Goal: Task Accomplishment & Management: Use online tool/utility

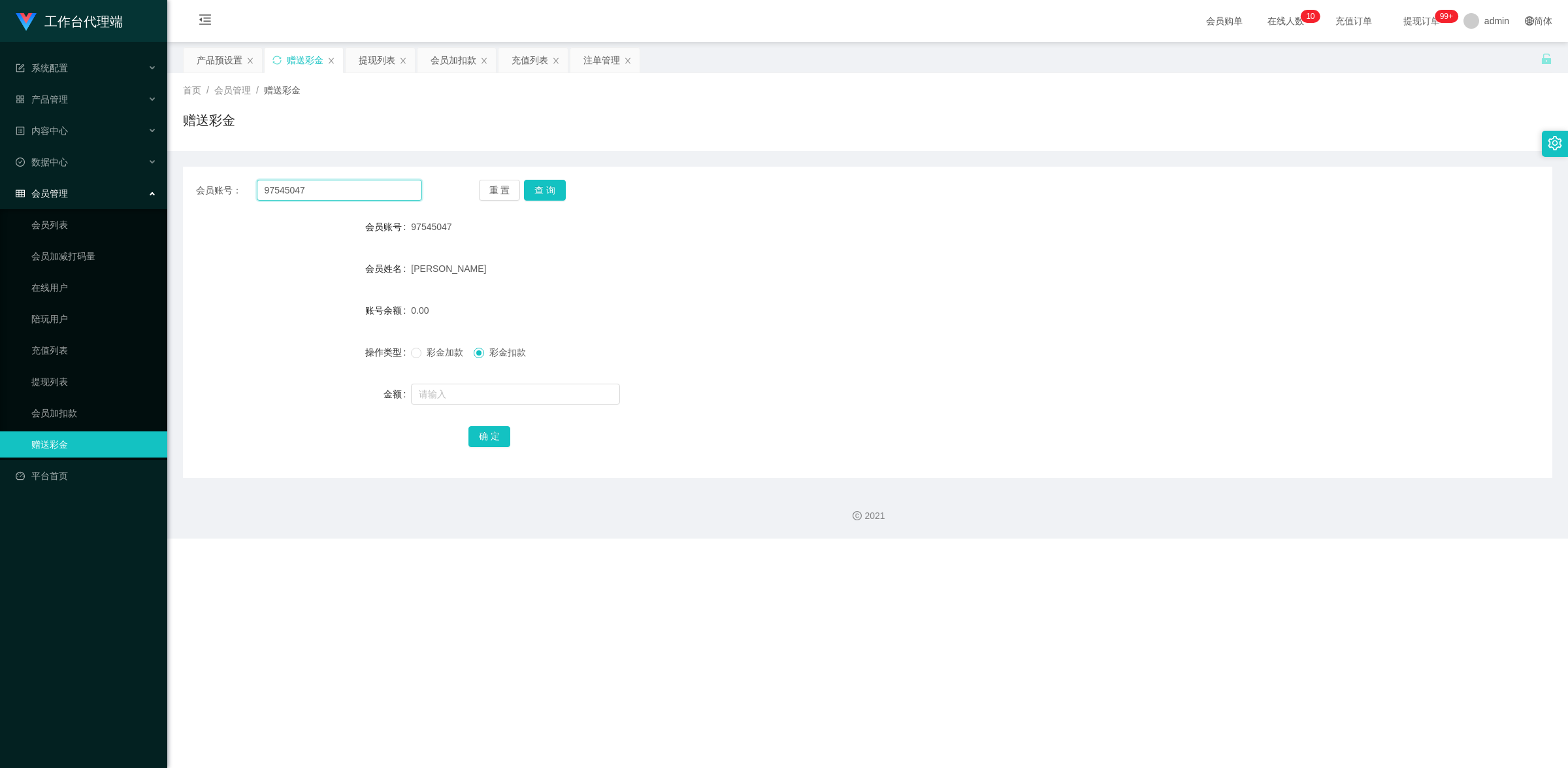
drag, startPoint x: 315, startPoint y: 189, endPoint x: 230, endPoint y: 186, distance: 85.1
click at [230, 186] on div "会员账号： 97545047" at bounding box center [308, 190] width 226 height 21
paste input "torrykhor"
type input "torrykhor"
drag, startPoint x: 533, startPoint y: 184, endPoint x: 528, endPoint y: 221, distance: 37.3
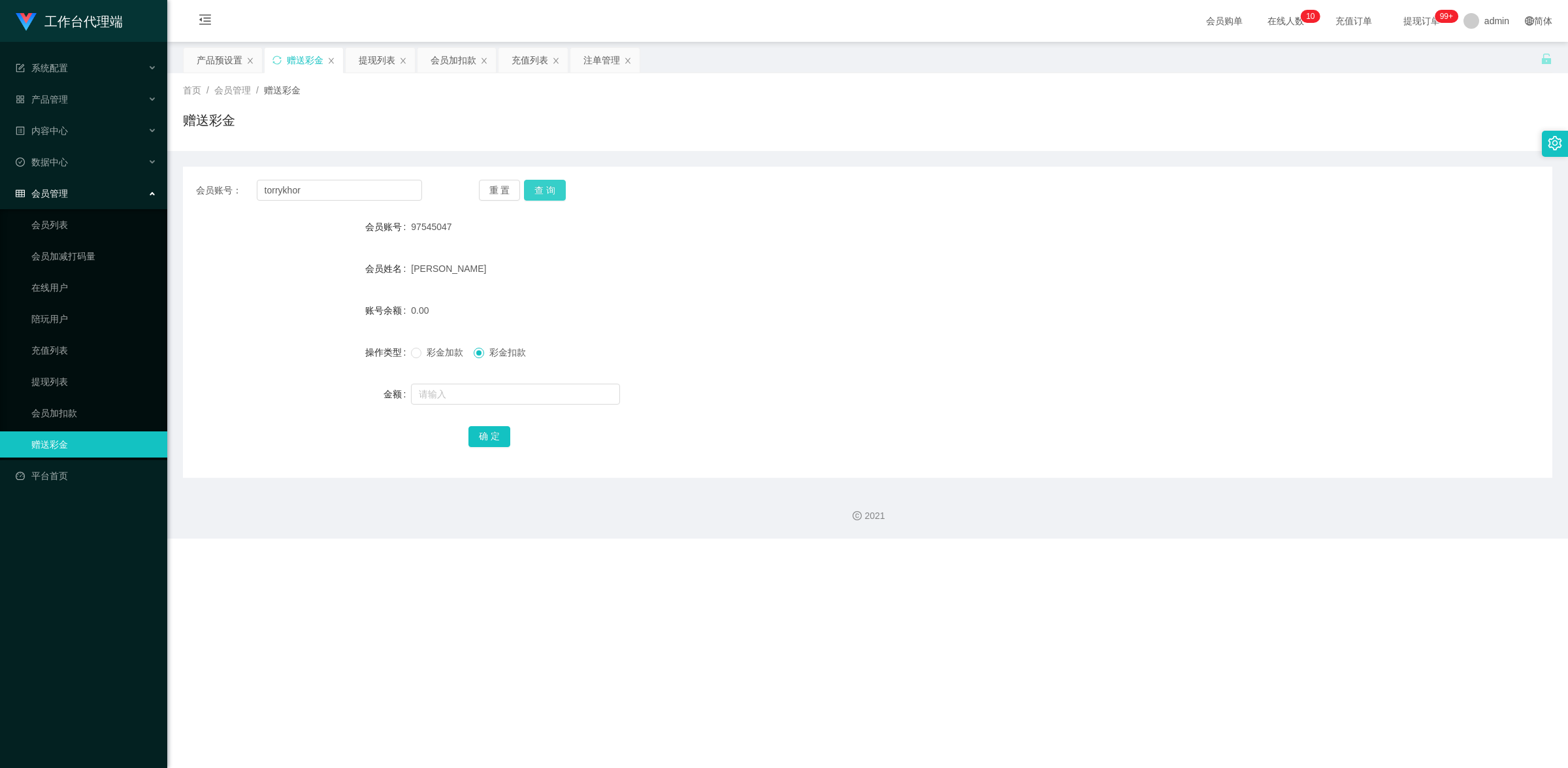
click at [533, 184] on button "查 询" at bounding box center [545, 190] width 42 height 21
click at [413, 357] on span at bounding box center [416, 353] width 11 height 11
click at [469, 394] on input "text" at bounding box center [515, 394] width 209 height 21
type input "100"
click at [497, 448] on div "确 定" at bounding box center [868, 436] width 799 height 26
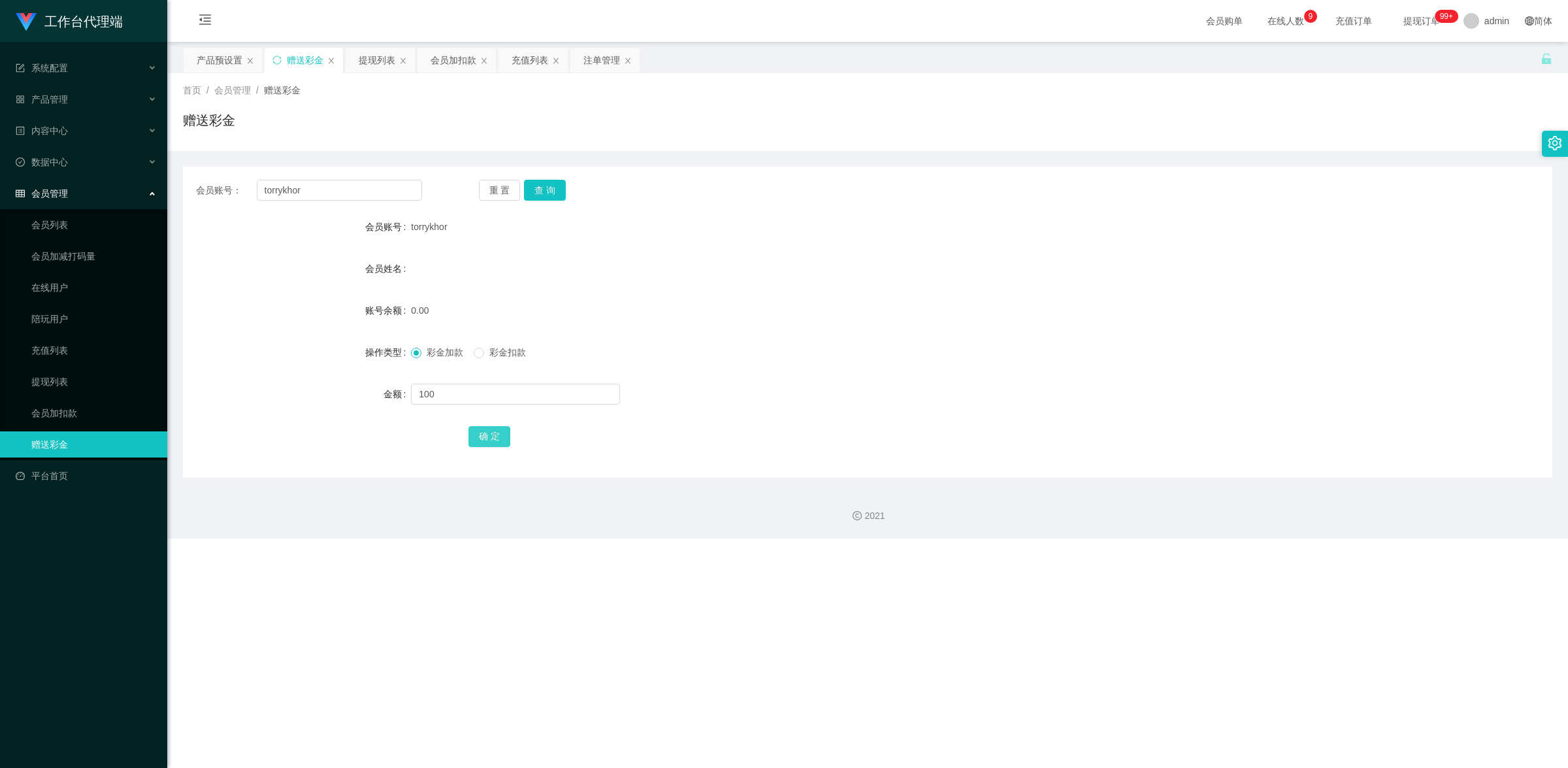
click at [500, 443] on button "确 定" at bounding box center [489, 436] width 42 height 21
drag, startPoint x: 318, startPoint y: 187, endPoint x: 257, endPoint y: 177, distance: 61.8
click at [257, 177] on div "会员账号： torrykhor 重 置 查 询 会员账号 torrykhor 会员姓名 账号余额 100.00 操作类型 彩金加款 彩金扣款 金额 确 定" at bounding box center [868, 322] width 1369 height 311
paste input "97545047"
type input "97545047"
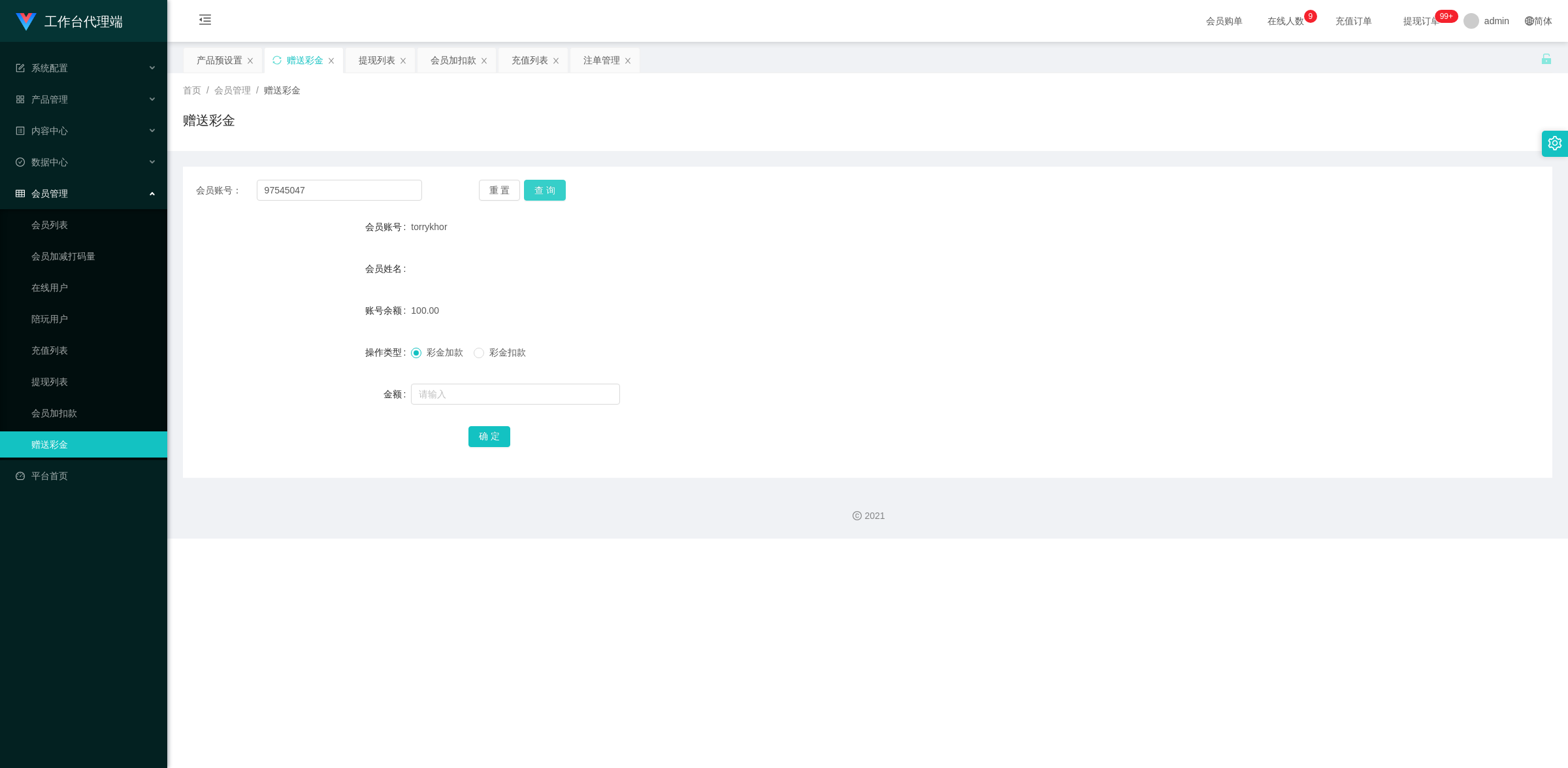
drag, startPoint x: 547, startPoint y: 189, endPoint x: 523, endPoint y: 217, distance: 36.9
click at [547, 189] on button "查 询" at bounding box center [545, 190] width 42 height 21
click at [491, 376] on form "会员账号 97545047 会员姓名 [PERSON_NAME] 账号余额 0.00 操作类型 彩金加款 彩金扣款 金额 确 定" at bounding box center [868, 331] width 1369 height 235
click at [490, 387] on input "text" at bounding box center [515, 394] width 209 height 21
type input "100"
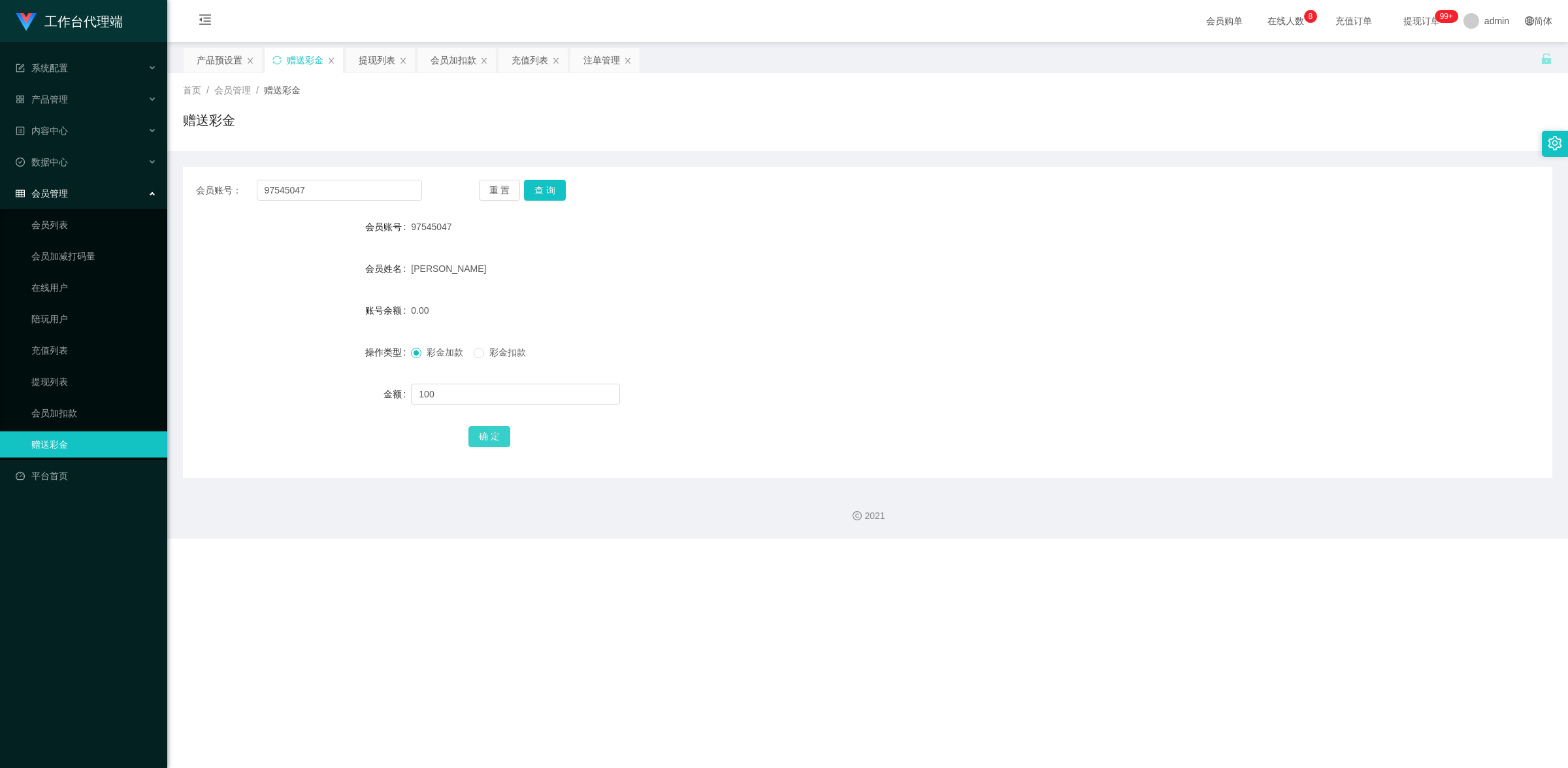
click at [482, 439] on button "确 定" at bounding box center [489, 436] width 42 height 21
drag, startPoint x: 313, startPoint y: 193, endPoint x: 214, endPoint y: 177, distance: 100.3
click at [217, 177] on div "会员账号： 97545047 重 置 查 询 会员账号 97545047 会员姓名 [PERSON_NAME] 账号余额 100.00 操作类型 彩金加款 彩…" at bounding box center [868, 322] width 1369 height 311
paste input "xufang"
type input "xufang"
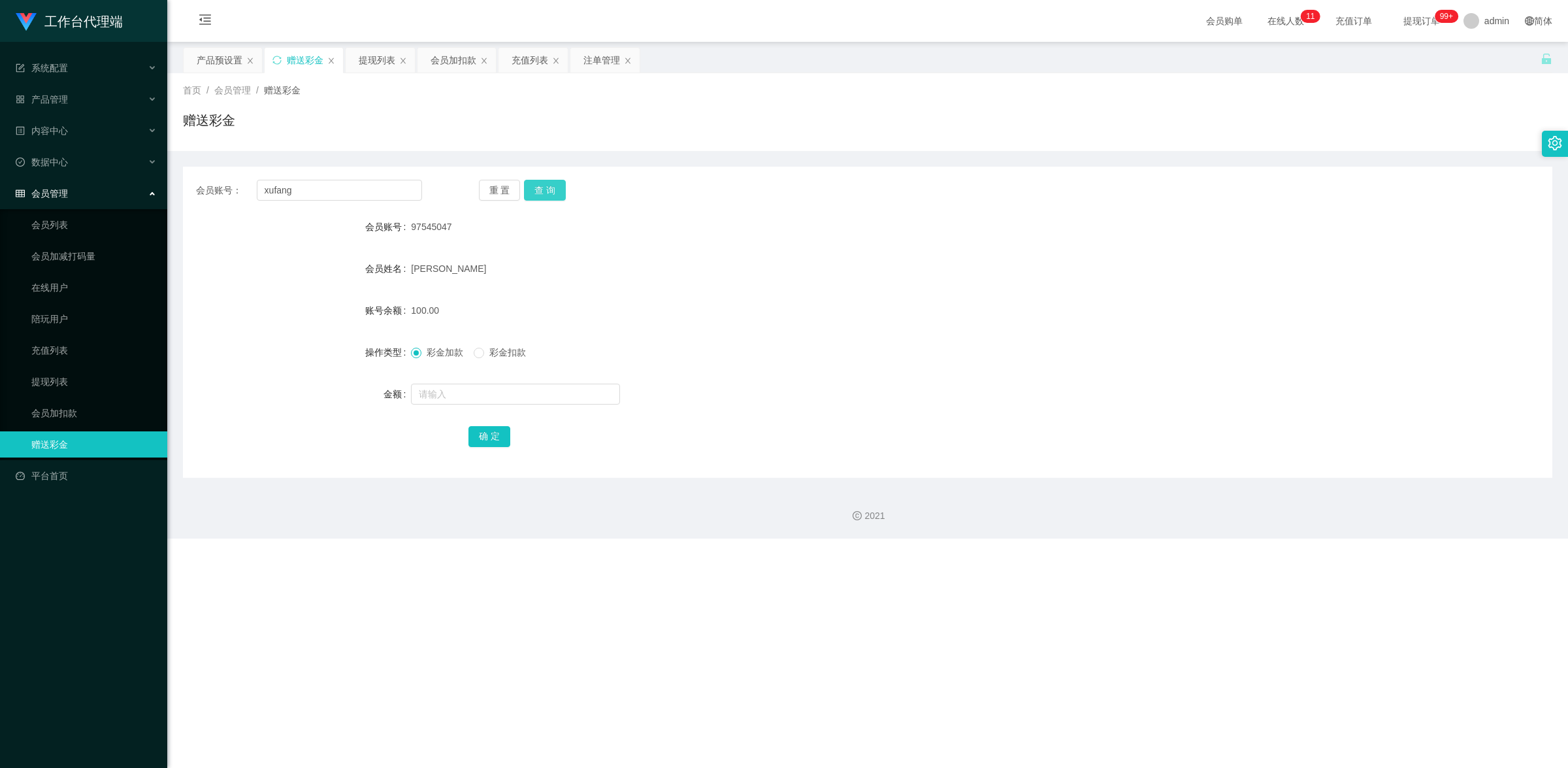
click at [549, 190] on button "查 询" at bounding box center [545, 190] width 42 height 21
click at [475, 394] on input "text" at bounding box center [515, 394] width 209 height 21
type input "1000"
click at [492, 439] on button "确 定" at bounding box center [489, 436] width 42 height 21
drag, startPoint x: 307, startPoint y: 184, endPoint x: 256, endPoint y: 184, distance: 51.0
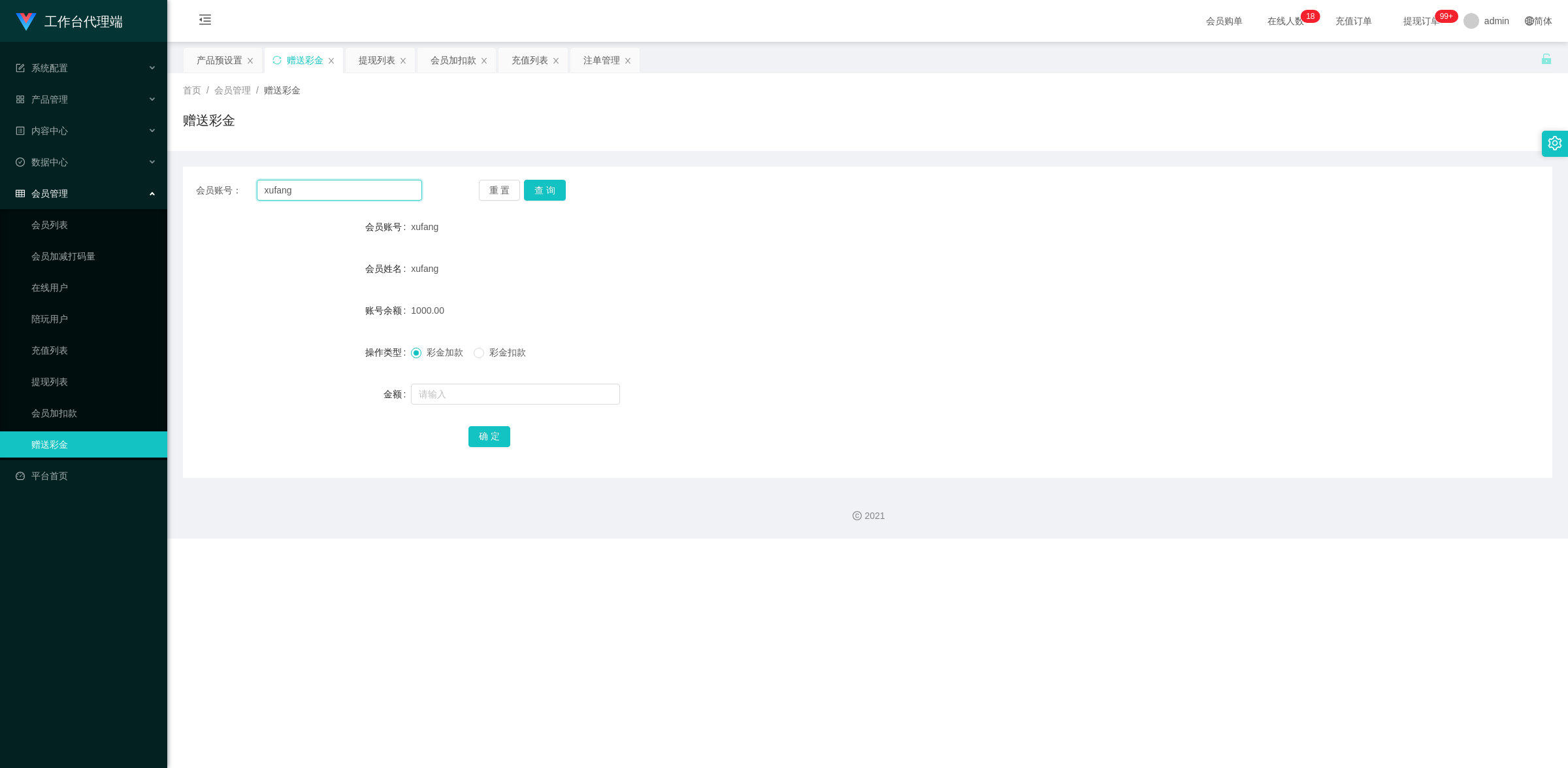
click at [257, 184] on input "xufang" at bounding box center [339, 190] width 166 height 21
paste input "91279988"
click at [543, 188] on button "查 询" at bounding box center [545, 190] width 42 height 21
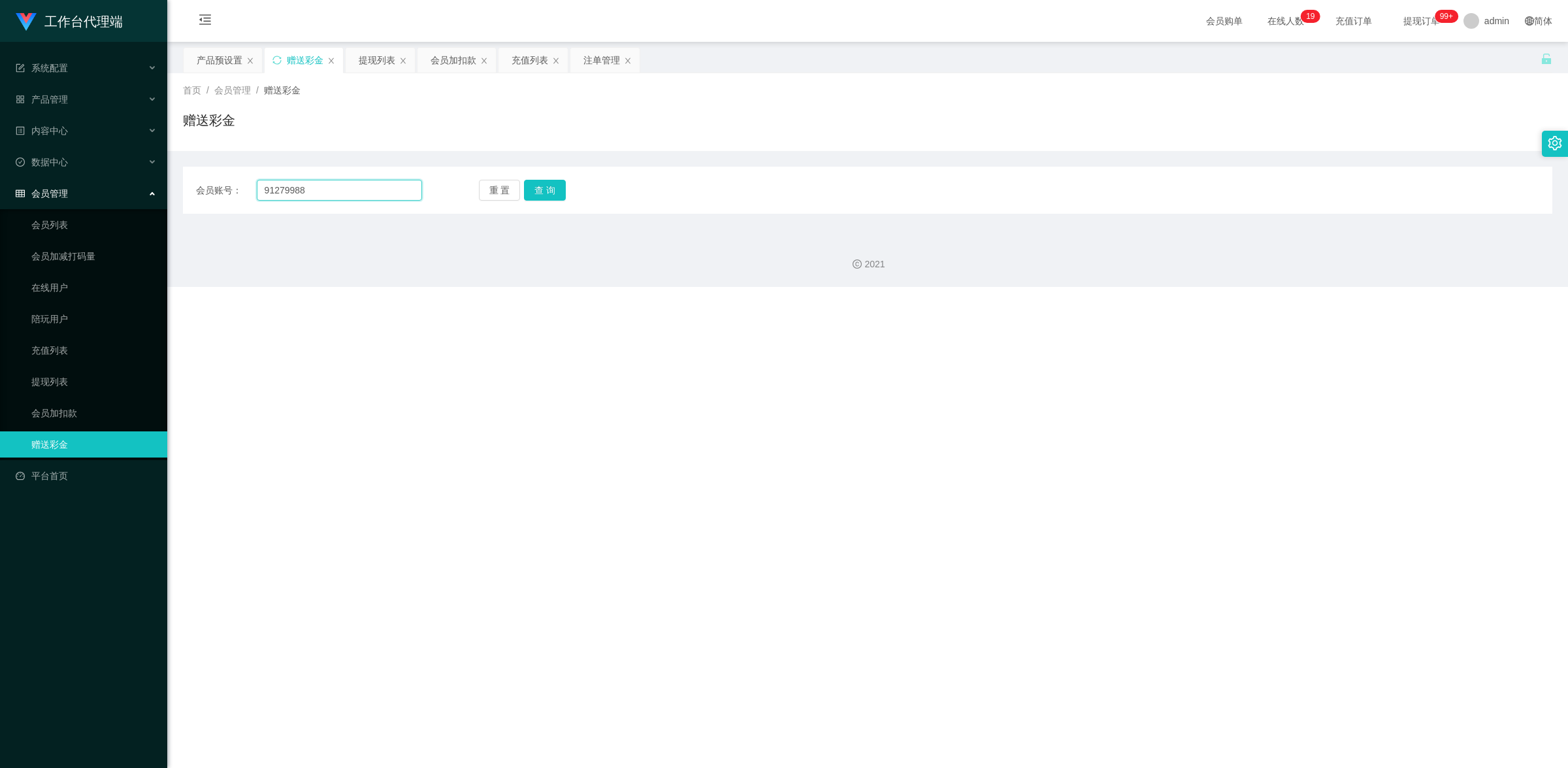
drag, startPoint x: 320, startPoint y: 185, endPoint x: 258, endPoint y: 179, distance: 62.3
click at [258, 179] on div "会员账号： 91279988 重 置 查 询 会员账号 xufang 会员姓名 xufang 账号余额 1000.00 操作类型 彩金加款 彩金扣款 金额 确…" at bounding box center [868, 190] width 1369 height 47
paste input "xufang"
type input "xufang"
click at [536, 191] on button "查 询" at bounding box center [545, 190] width 42 height 21
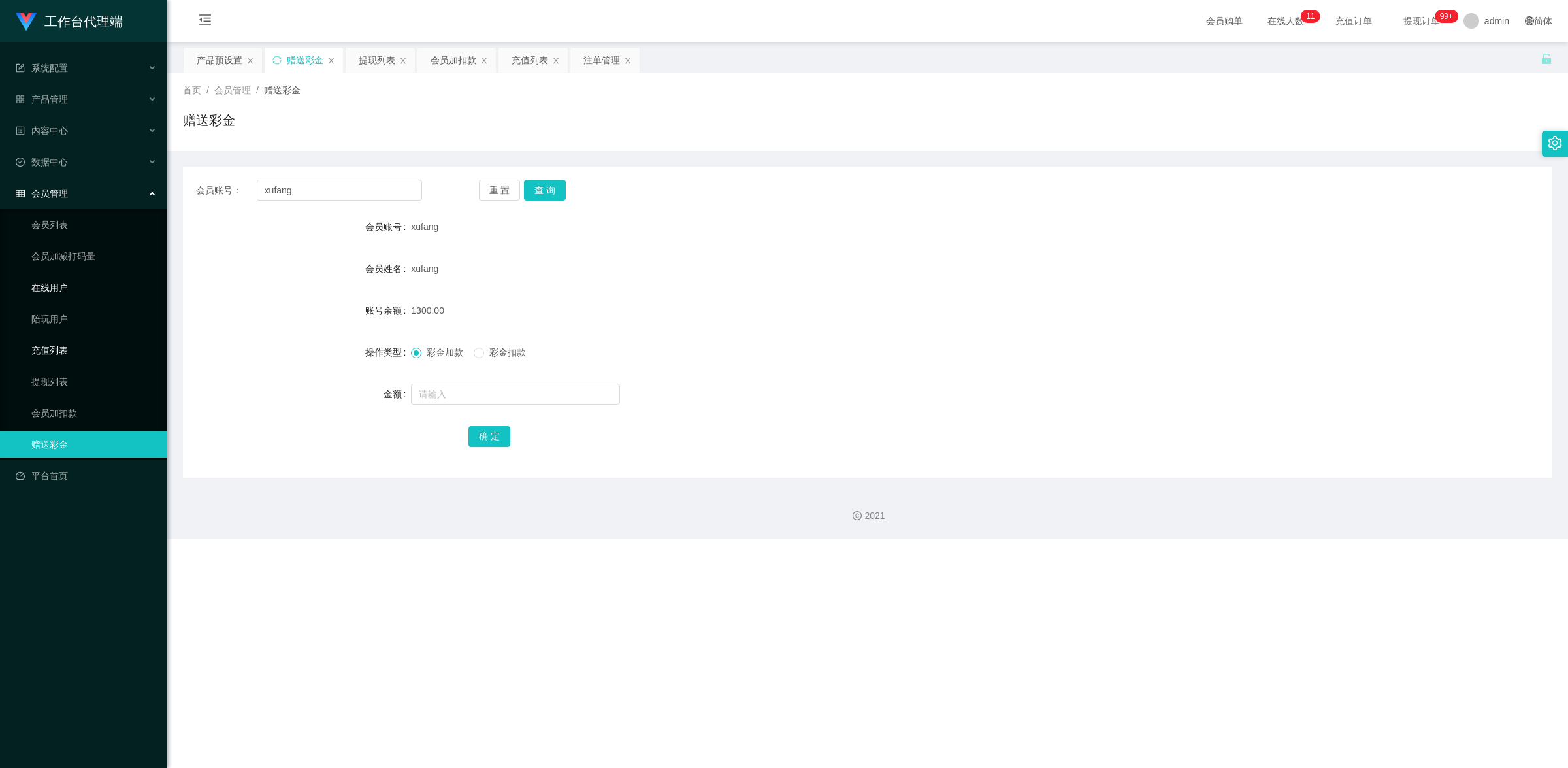
drag, startPoint x: 60, startPoint y: 374, endPoint x: 144, endPoint y: 299, distance: 112.6
click at [60, 374] on link "提现列表" at bounding box center [94, 381] width 125 height 26
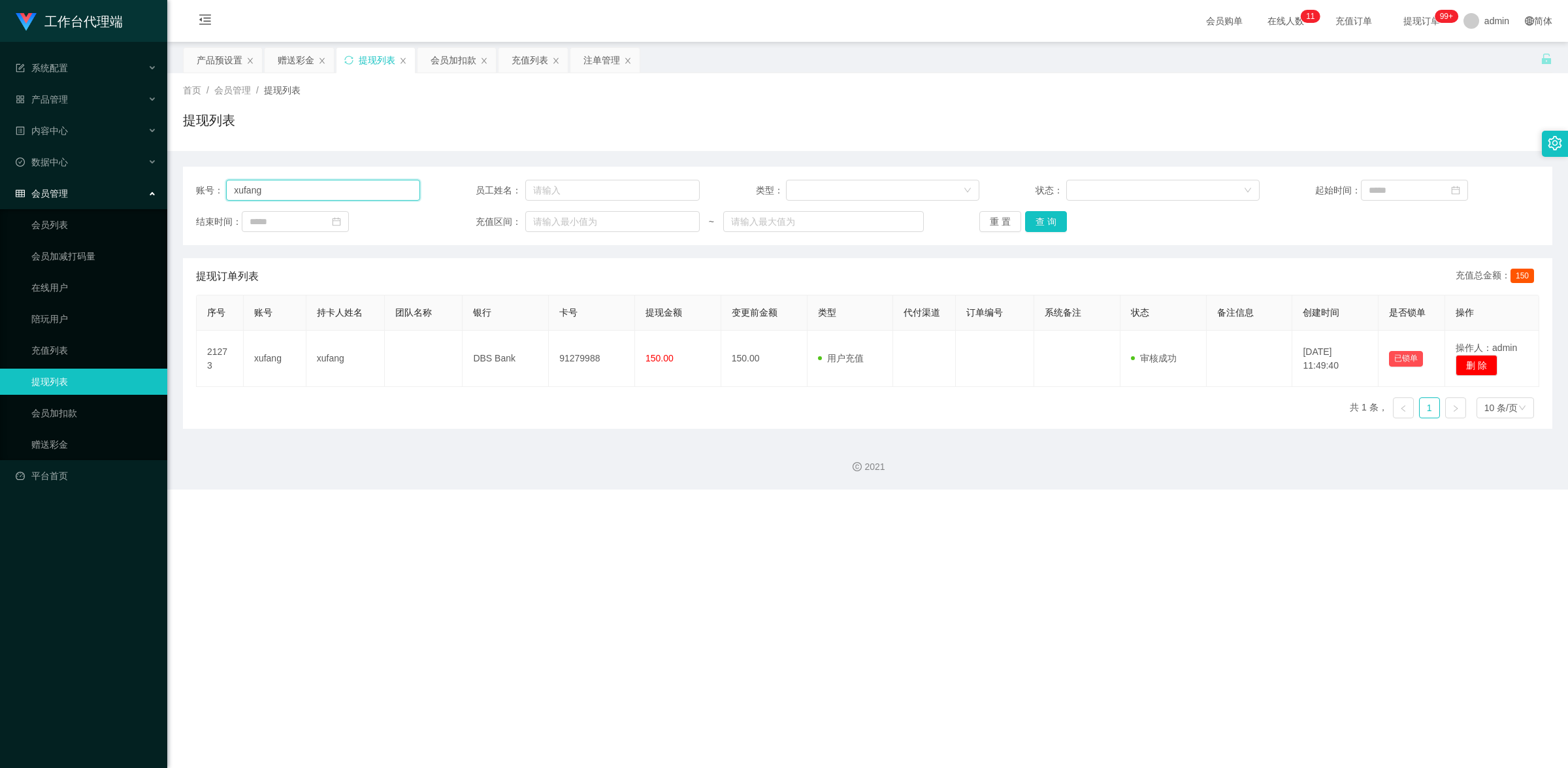
drag, startPoint x: 270, startPoint y: 190, endPoint x: 201, endPoint y: 185, distance: 69.2
click at [189, 183] on div "账号： xufang 员工姓名： 类型： 状态： 起始时间： 结束时间： 充值区间： ~ 重 置 查 询" at bounding box center [868, 205] width 1369 height 78
paste input "torrykhor"
type input "torrykhor"
click at [1040, 219] on button "查 询" at bounding box center [1046, 221] width 42 height 21
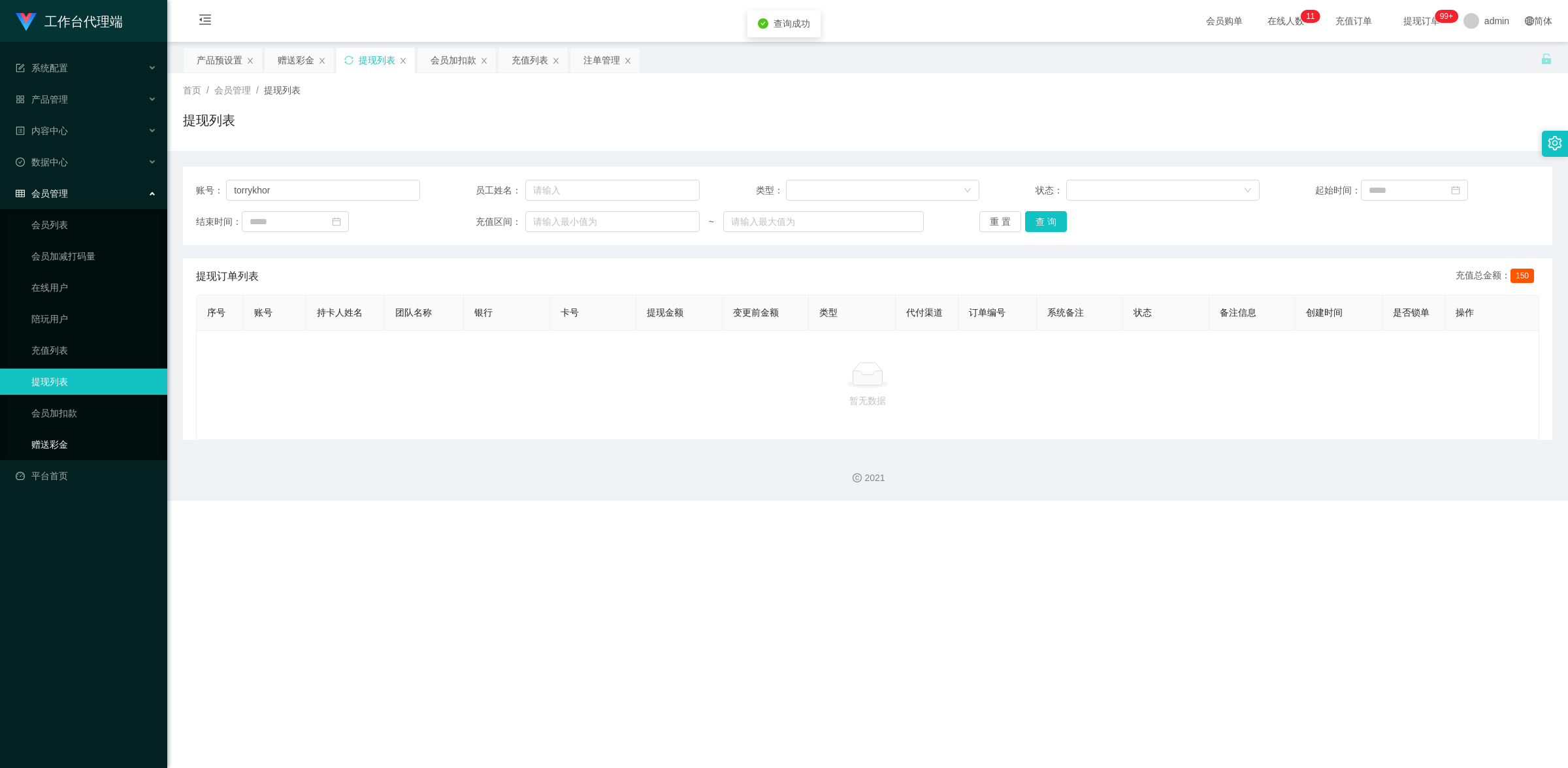
click at [89, 436] on link "赠送彩金" at bounding box center [94, 445] width 125 height 26
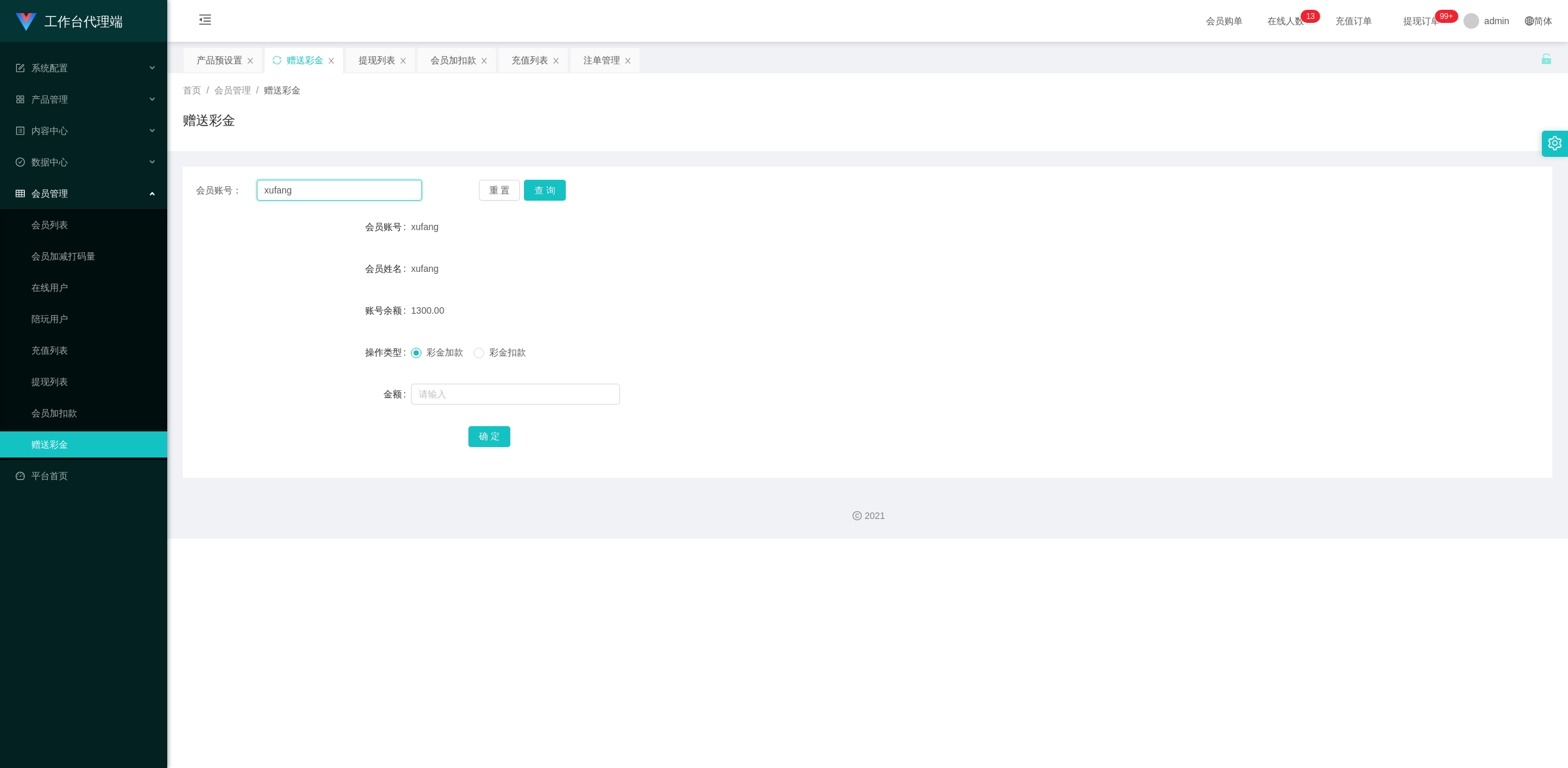
drag, startPoint x: 277, startPoint y: 185, endPoint x: 249, endPoint y: 185, distance: 28.0
click at [249, 185] on div "会员账号： [PERSON_NAME]" at bounding box center [308, 190] width 226 height 21
paste input "torrykhor"
type input "torrykhor"
click at [549, 184] on button "查 询" at bounding box center [545, 190] width 42 height 21
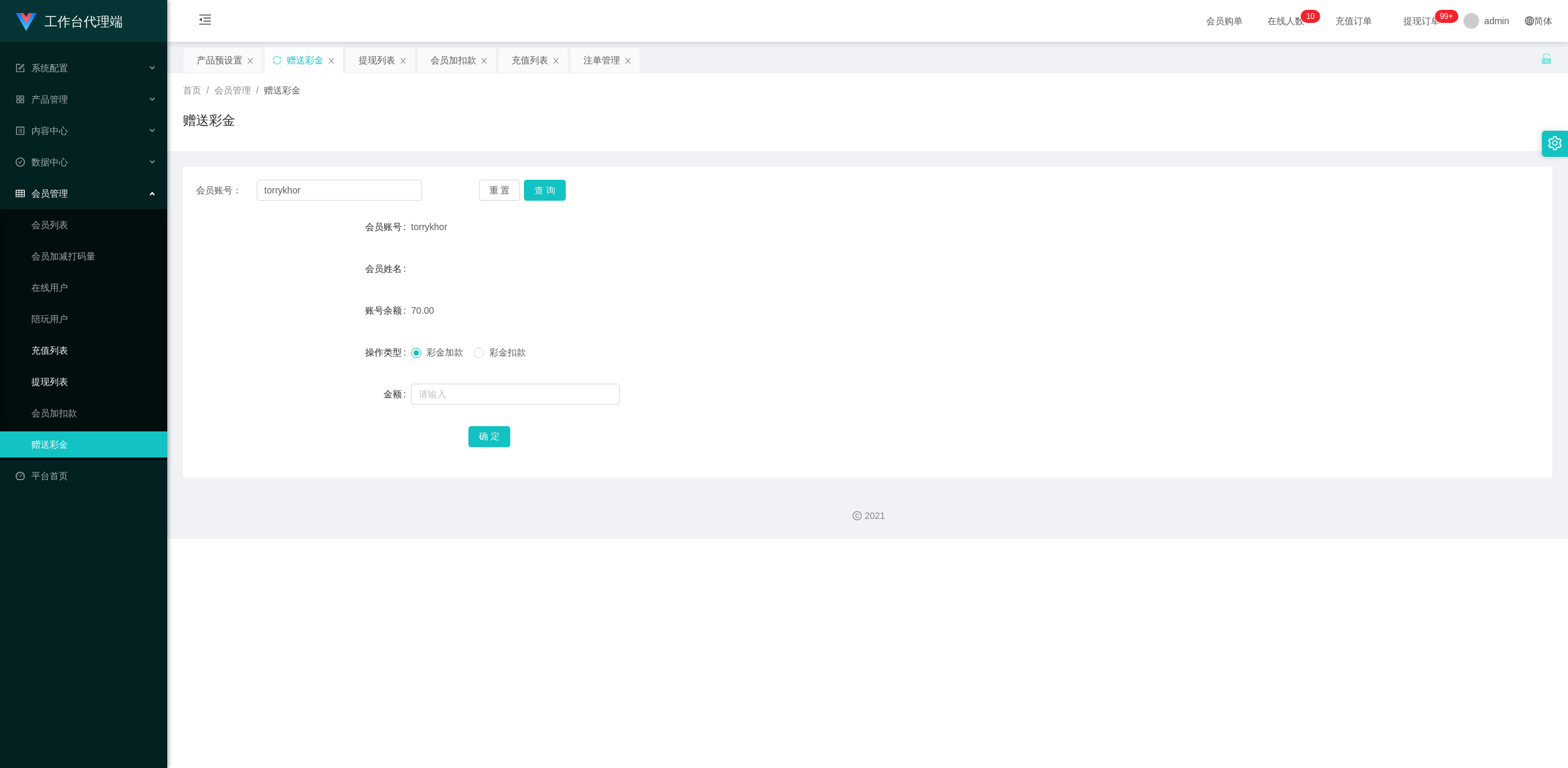
click at [67, 387] on link "提现列表" at bounding box center [94, 381] width 125 height 26
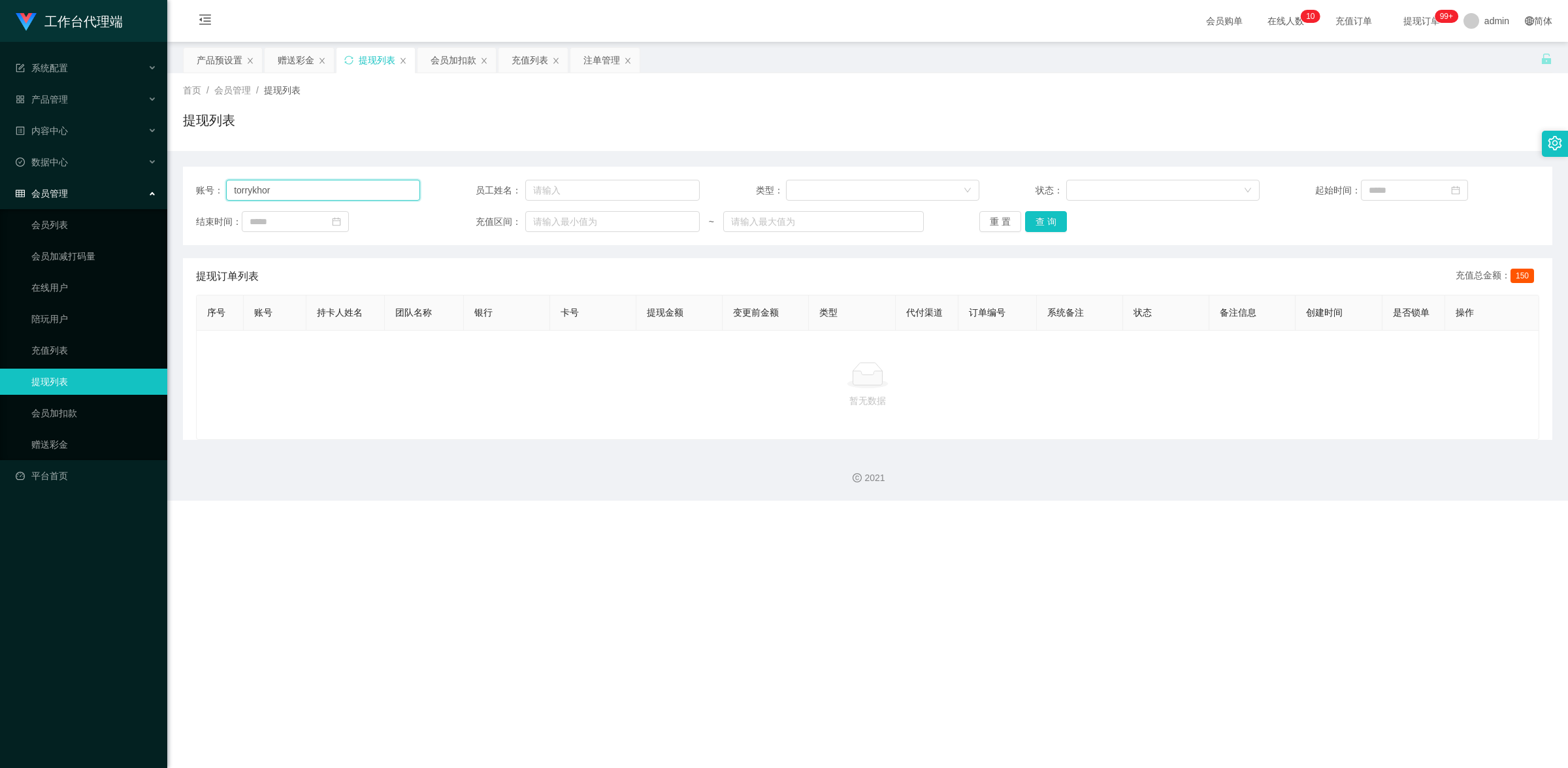
drag, startPoint x: 289, startPoint y: 193, endPoint x: 232, endPoint y: 181, distance: 58.2
click at [232, 181] on input "torrykhor" at bounding box center [323, 190] width 194 height 21
paste input "xufang"
click at [1030, 216] on button "查 询" at bounding box center [1046, 221] width 42 height 21
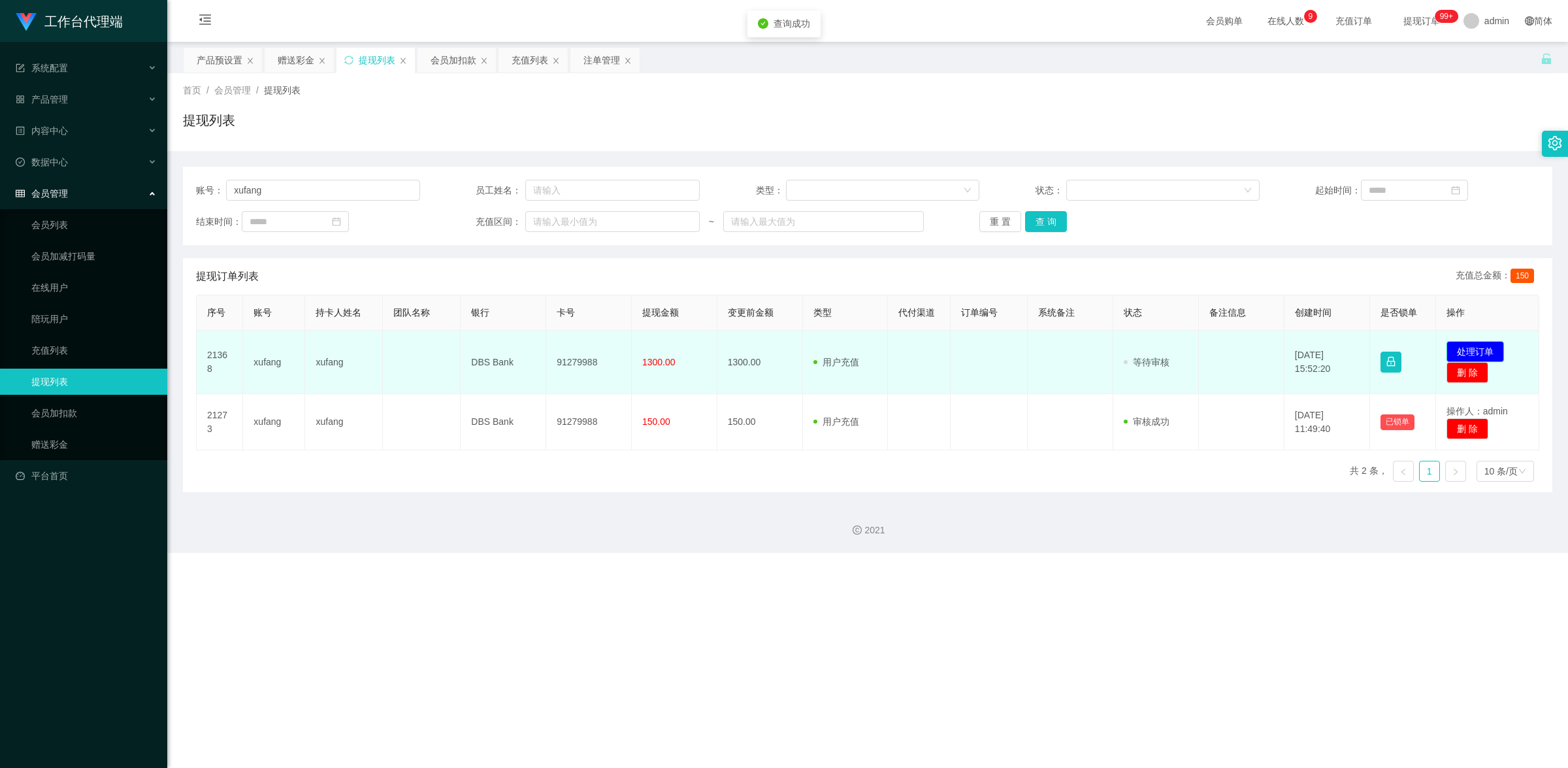
click at [1470, 349] on button "处理订单" at bounding box center [1476, 351] width 57 height 21
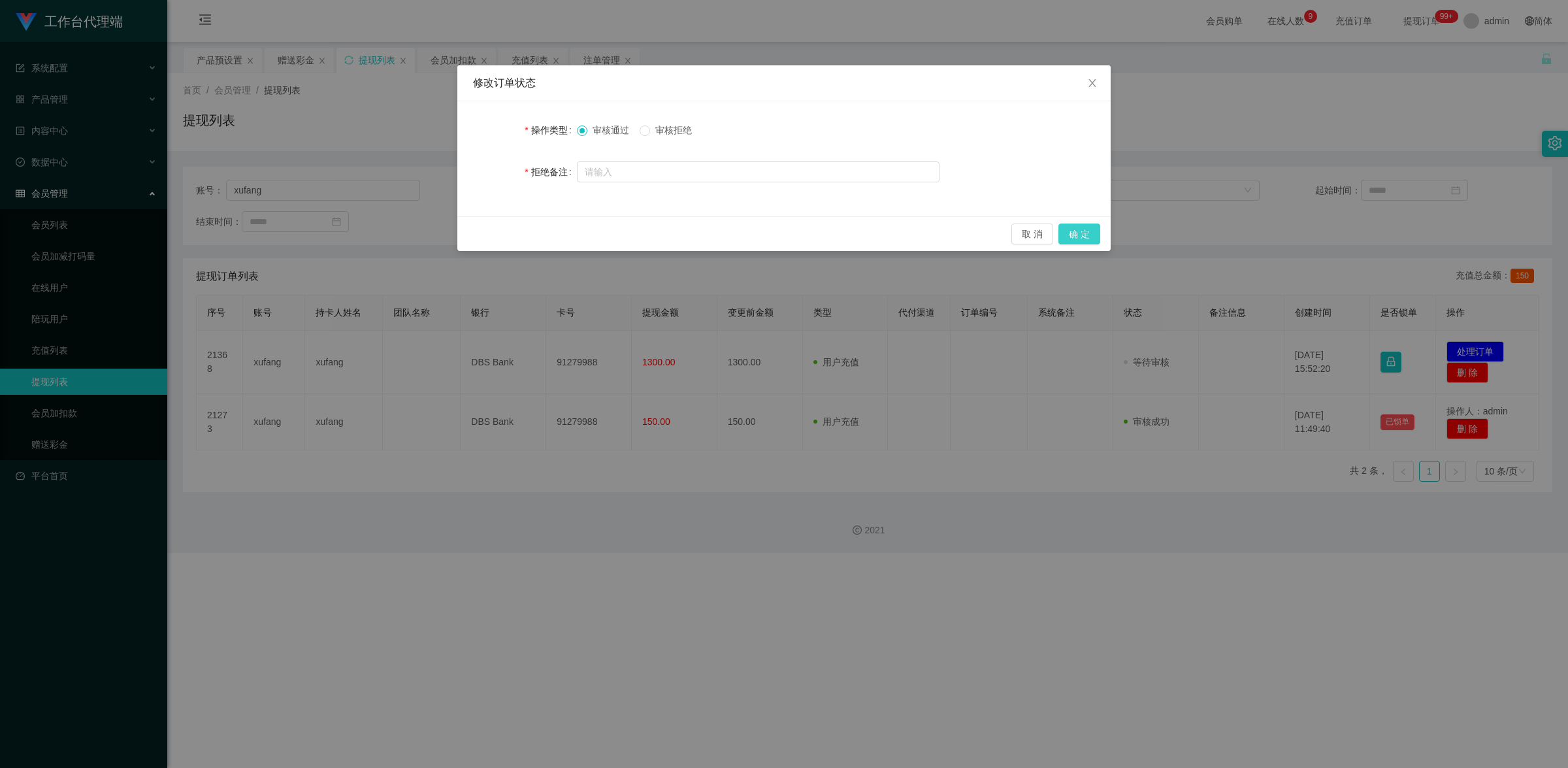
click at [1087, 231] on button "确 定" at bounding box center [1079, 234] width 42 height 21
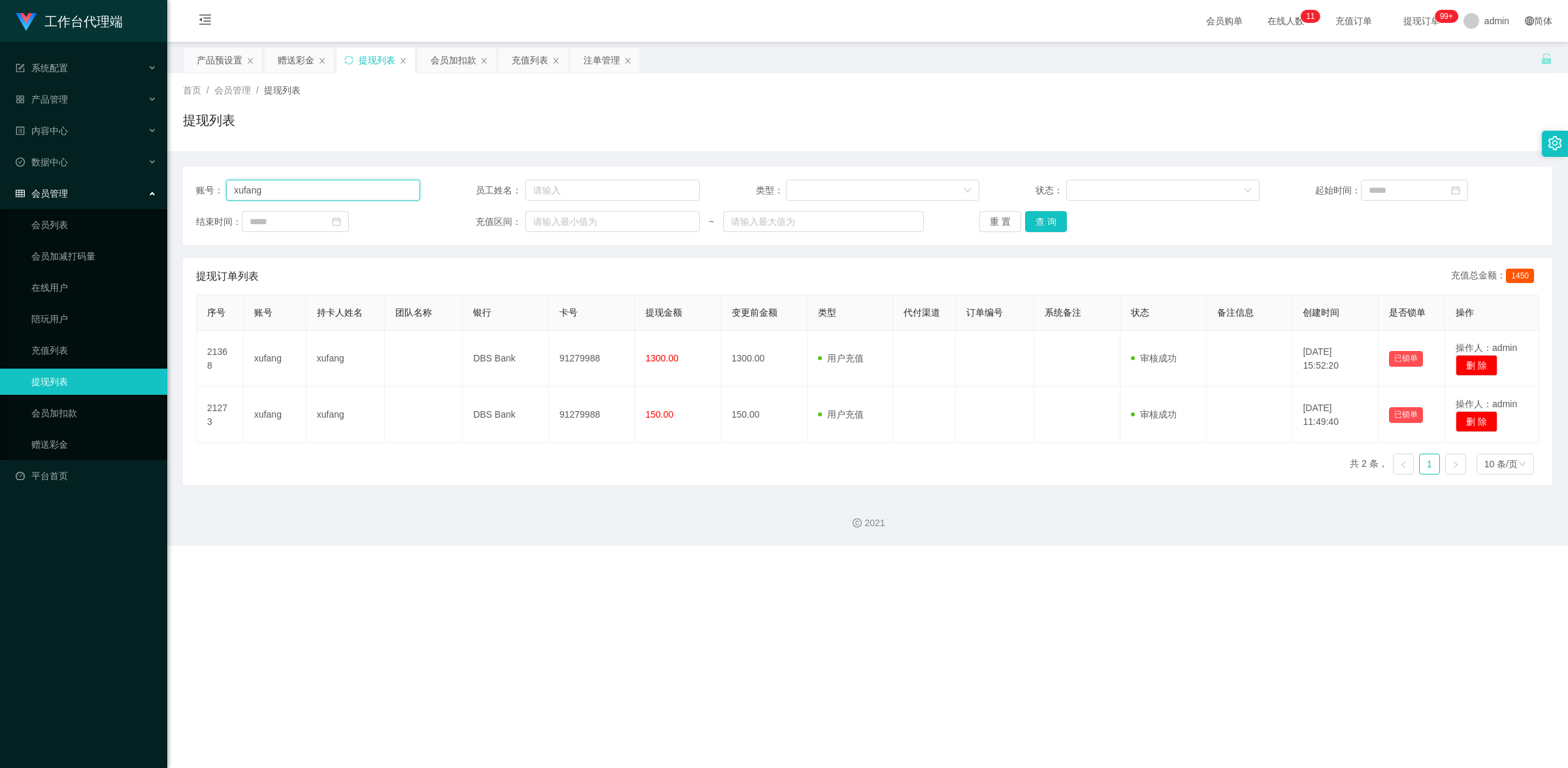
drag, startPoint x: 268, startPoint y: 190, endPoint x: 195, endPoint y: 180, distance: 73.7
click at [196, 180] on div "账号： [PERSON_NAME]" at bounding box center [308, 190] width 224 height 21
paste input "torrykhor"
type input "torrykhor"
click at [1031, 221] on button "查 询" at bounding box center [1046, 221] width 42 height 21
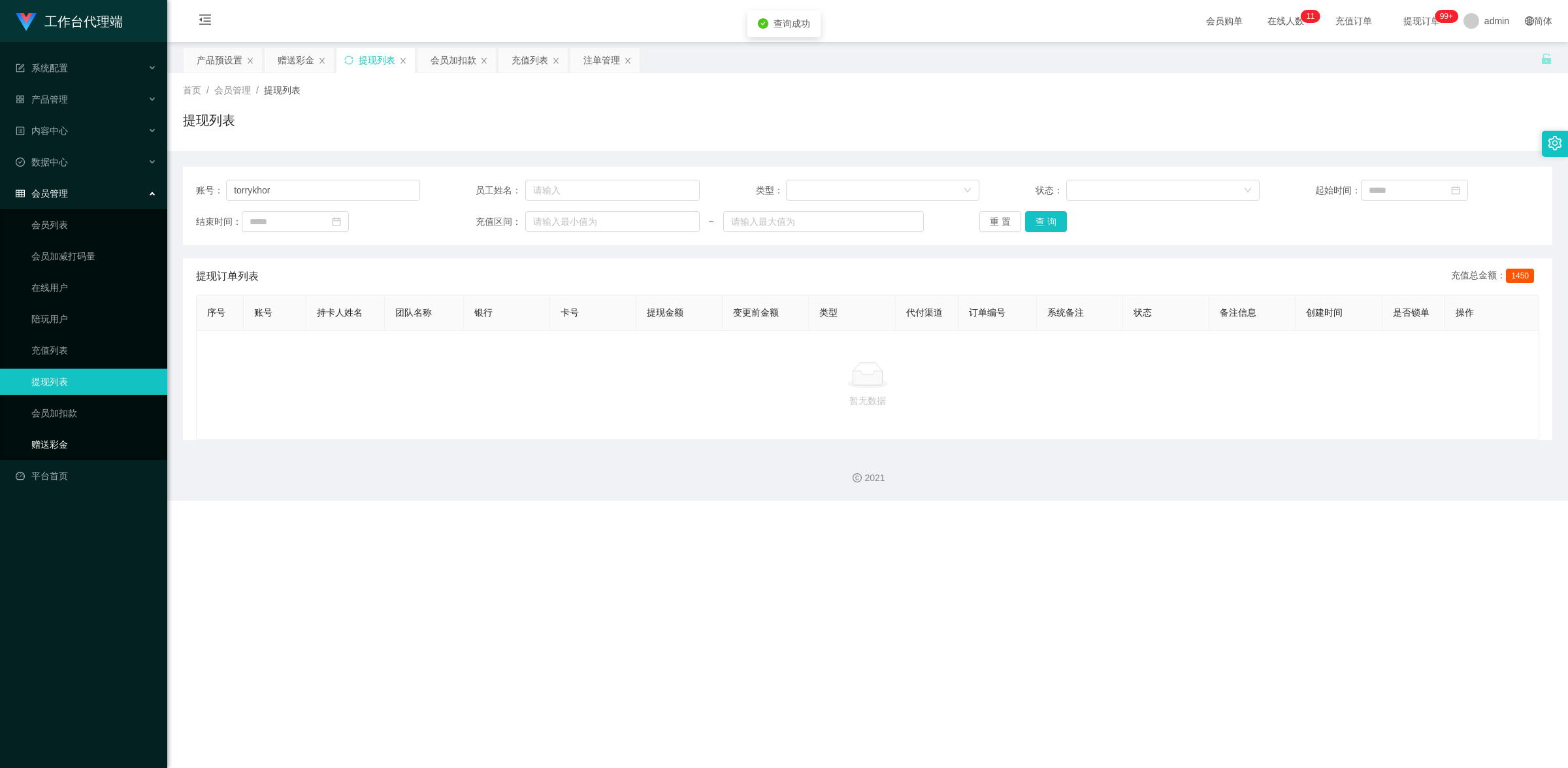
click at [70, 435] on link "赠送彩金" at bounding box center [94, 445] width 125 height 26
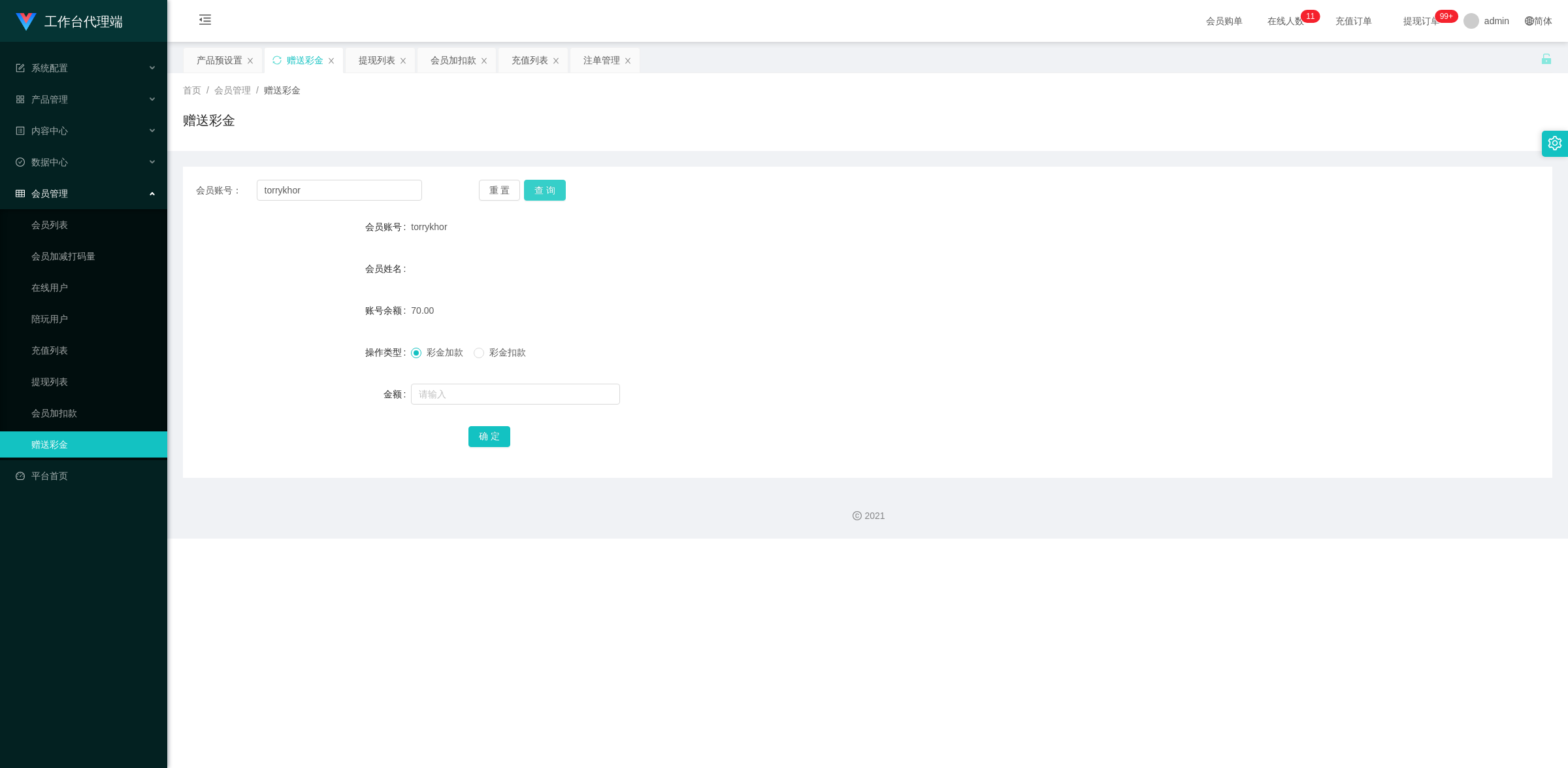
click at [549, 191] on button "查 询" at bounding box center [545, 190] width 42 height 21
click at [549, 190] on button "查 询" at bounding box center [545, 190] width 42 height 21
click at [448, 389] on input "text" at bounding box center [515, 394] width 209 height 21
type input "60"
click at [477, 435] on button "确 定" at bounding box center [489, 436] width 42 height 21
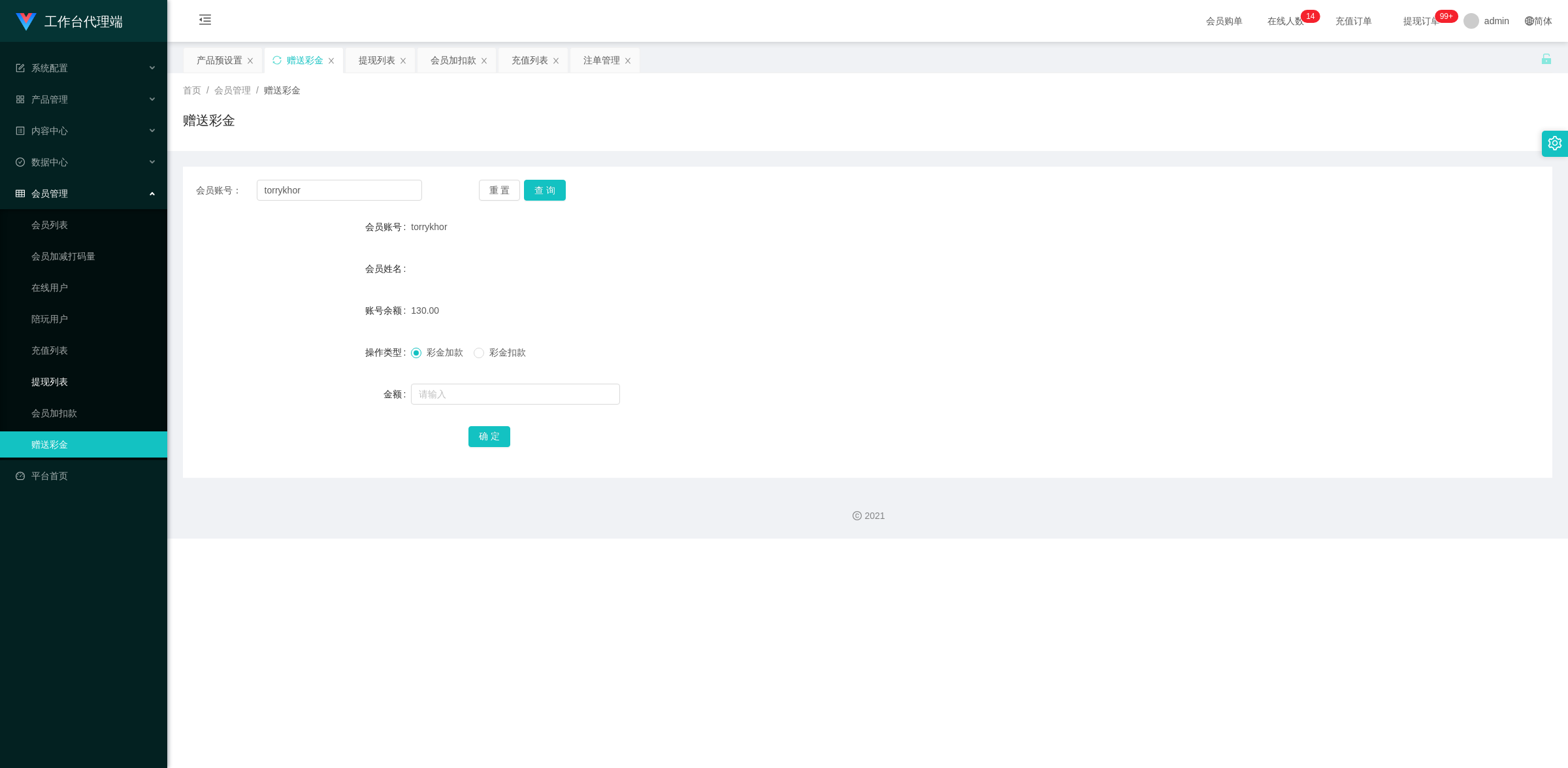
click at [72, 381] on link "提现列表" at bounding box center [94, 381] width 125 height 26
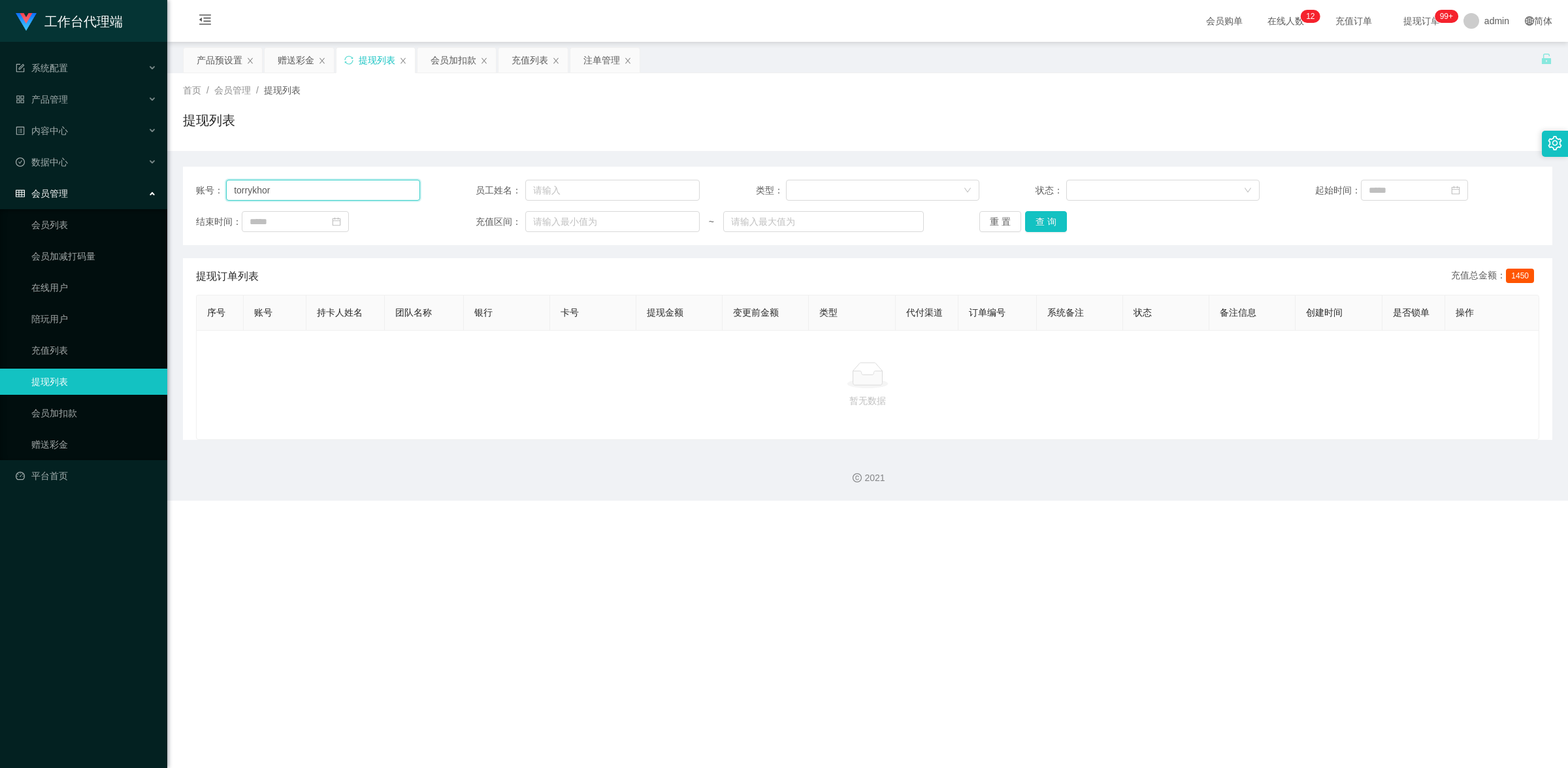
click at [301, 195] on input "torrykhor" at bounding box center [323, 190] width 194 height 21
click at [305, 194] on input "torrykhor" at bounding box center [323, 190] width 194 height 21
click at [309, 194] on input "torrykhor" at bounding box center [323, 190] width 194 height 21
paste input "97545047"
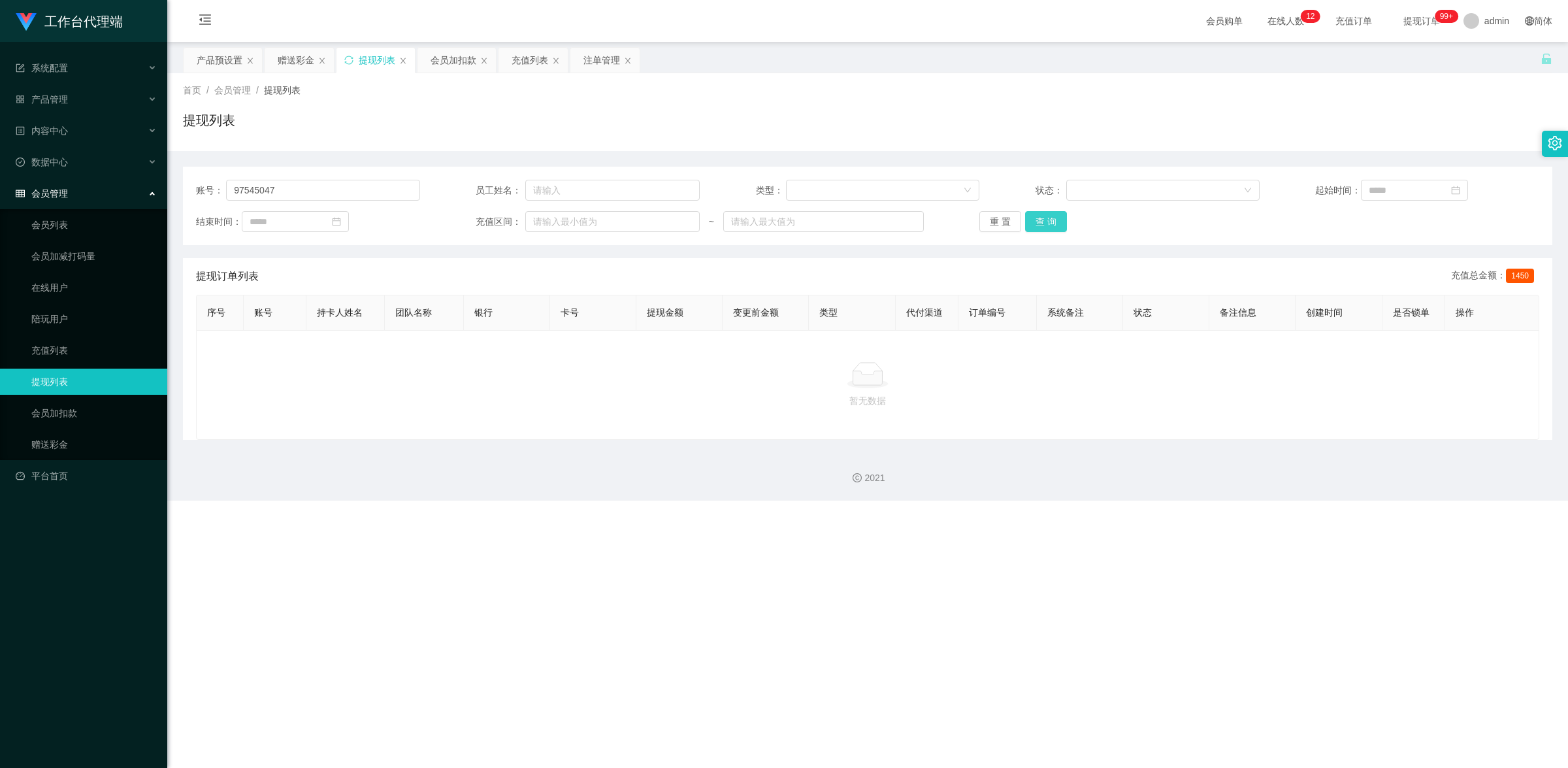
click at [1053, 216] on button "查 询" at bounding box center [1046, 221] width 42 height 21
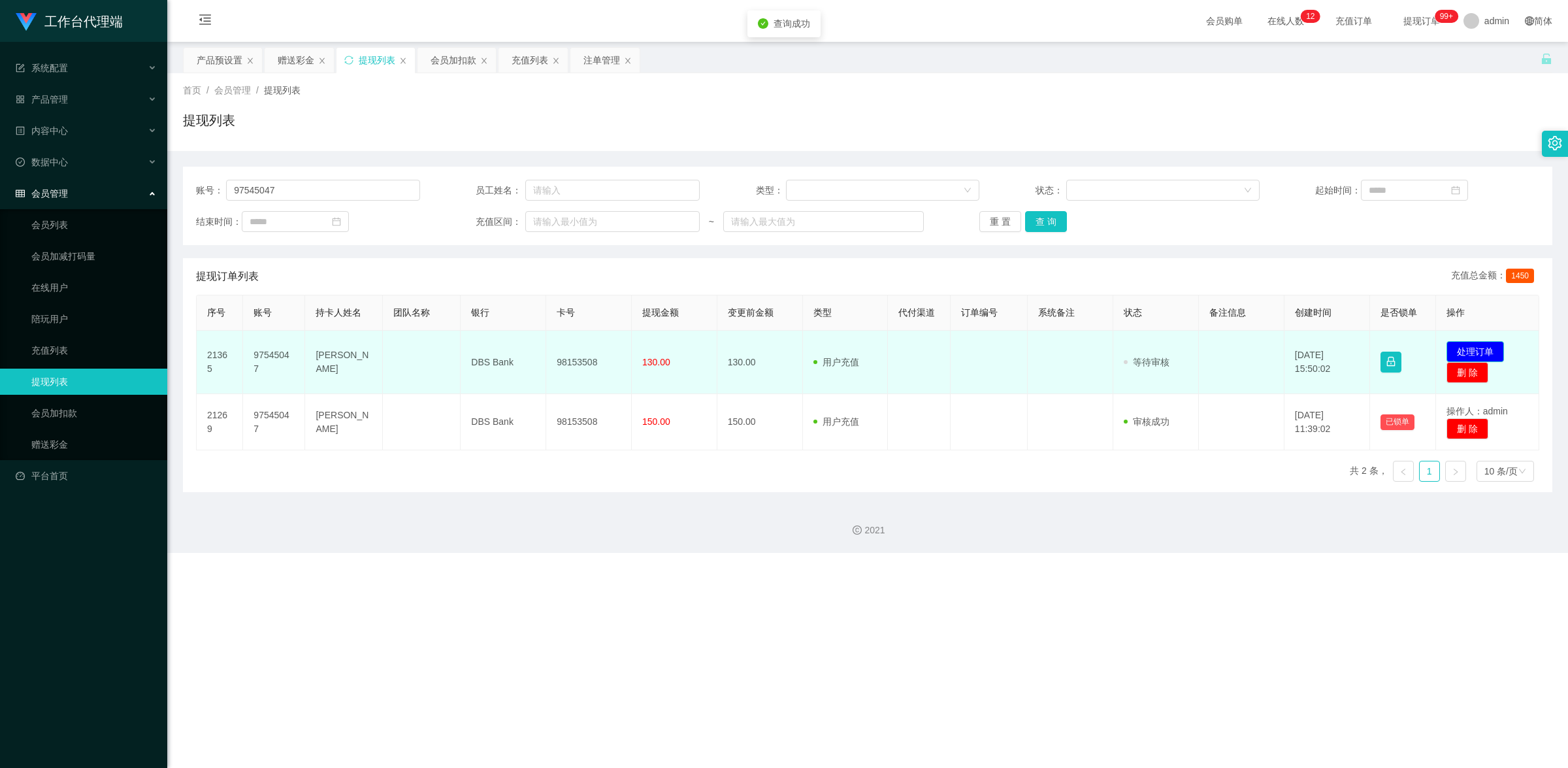
click at [1471, 351] on button "处理订单" at bounding box center [1476, 351] width 57 height 21
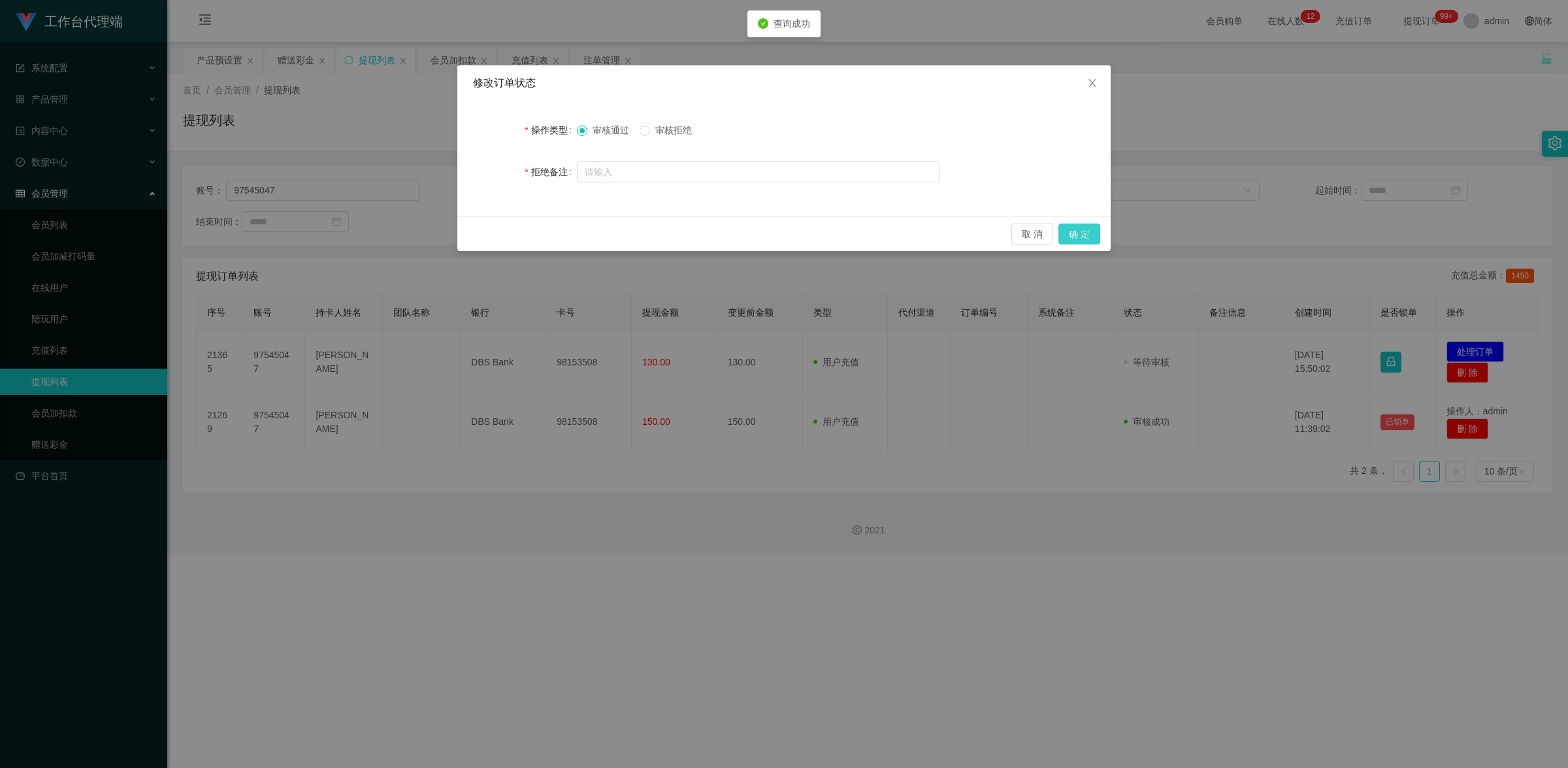
click at [1075, 239] on button "确 定" at bounding box center [1079, 234] width 42 height 21
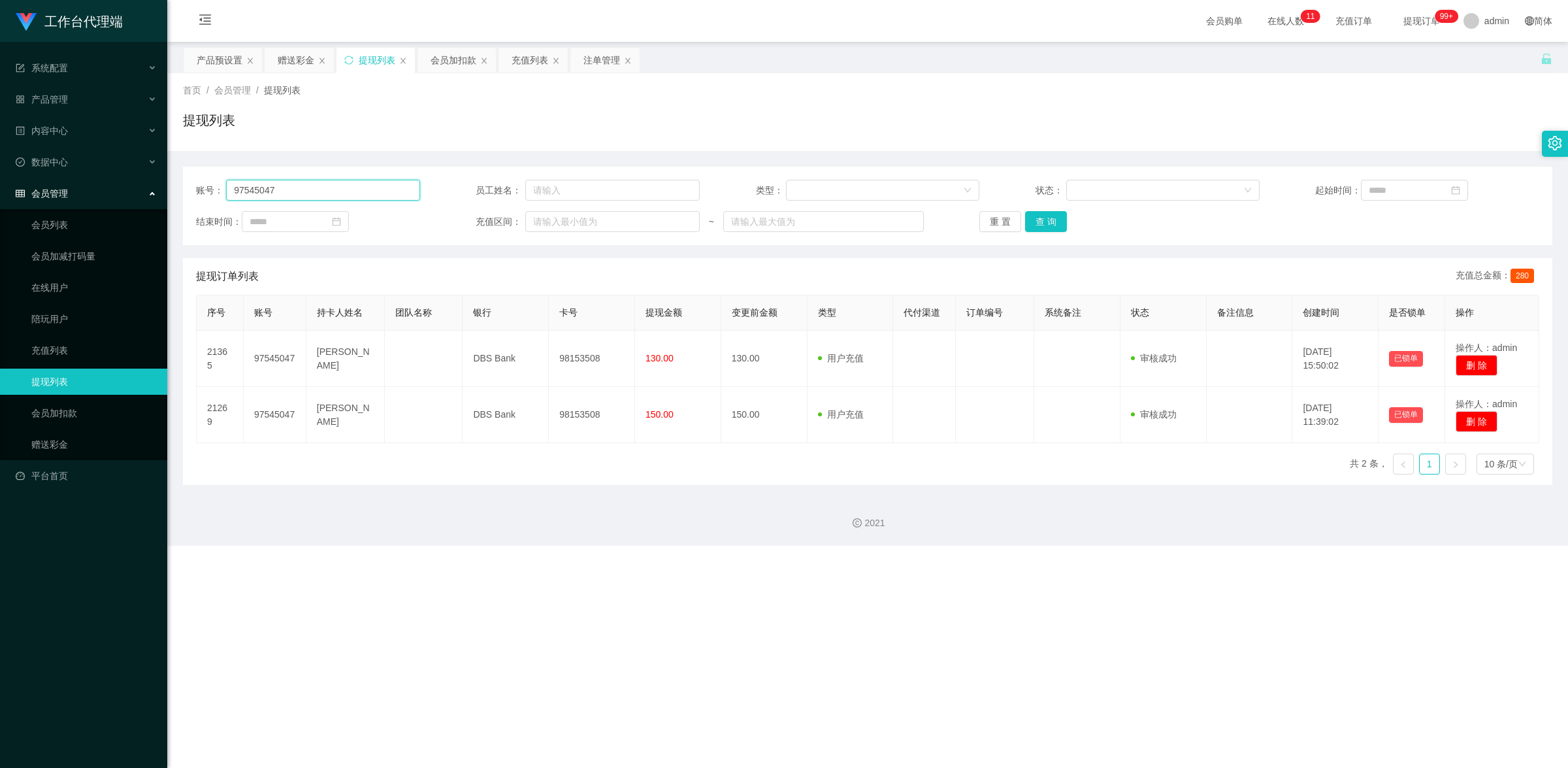
click at [341, 197] on input "97545047" at bounding box center [323, 190] width 194 height 21
paste input "torrykhor"
type input "torrykhor"
click at [1033, 232] on button "查 询" at bounding box center [1046, 221] width 42 height 21
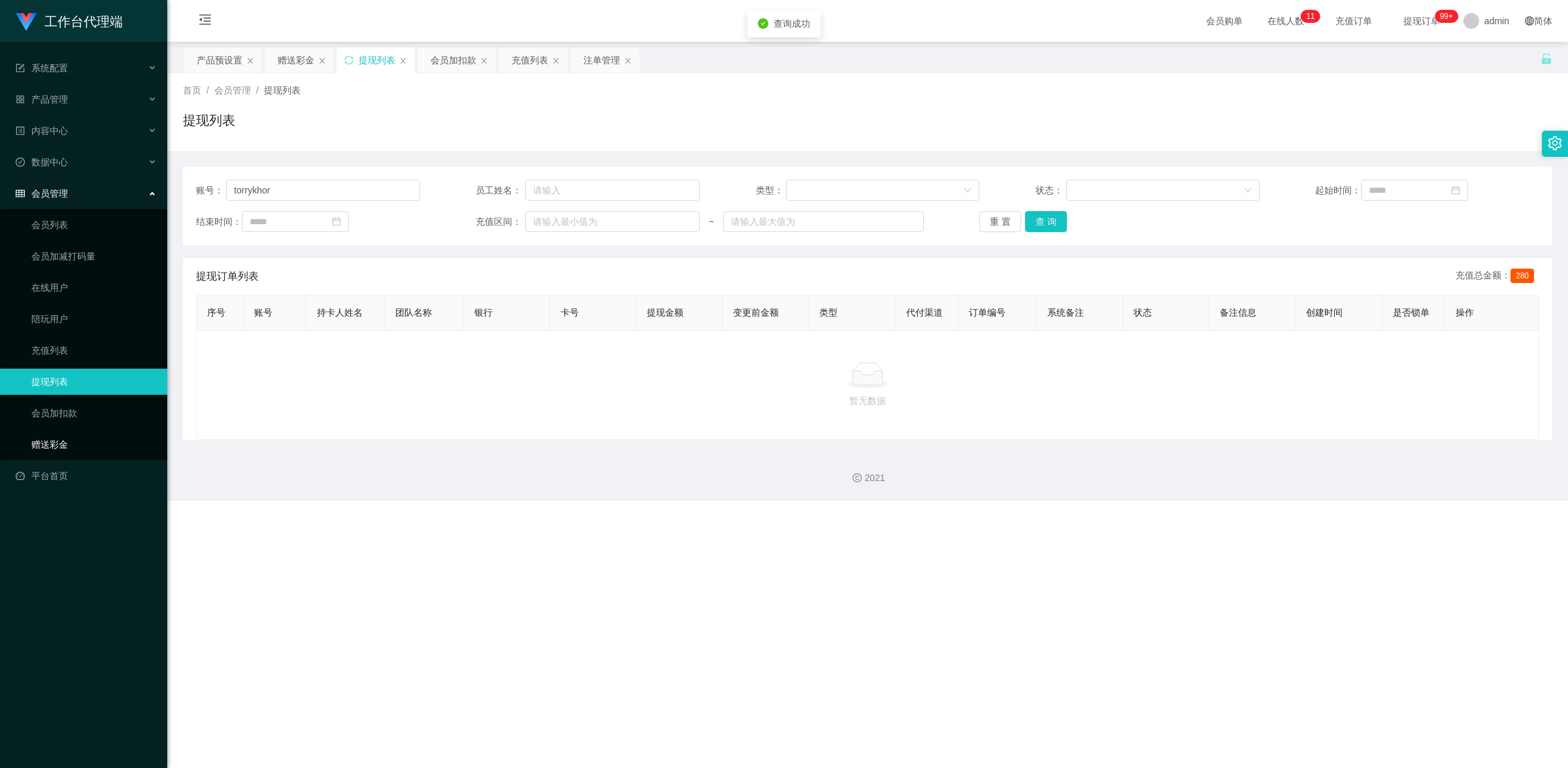
click at [83, 436] on link "赠送彩金" at bounding box center [94, 445] width 125 height 26
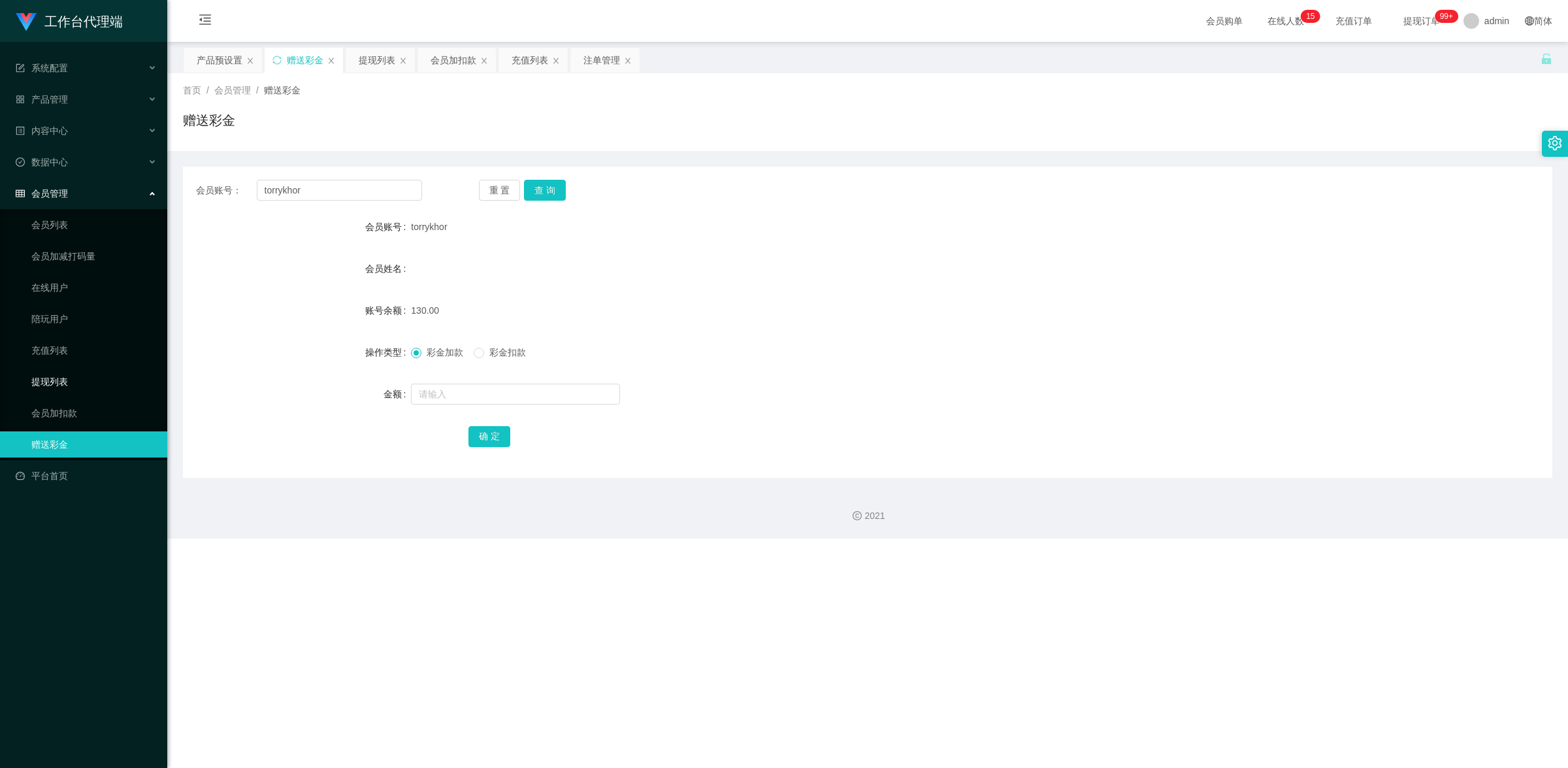
click at [78, 371] on link "提现列表" at bounding box center [94, 381] width 125 height 26
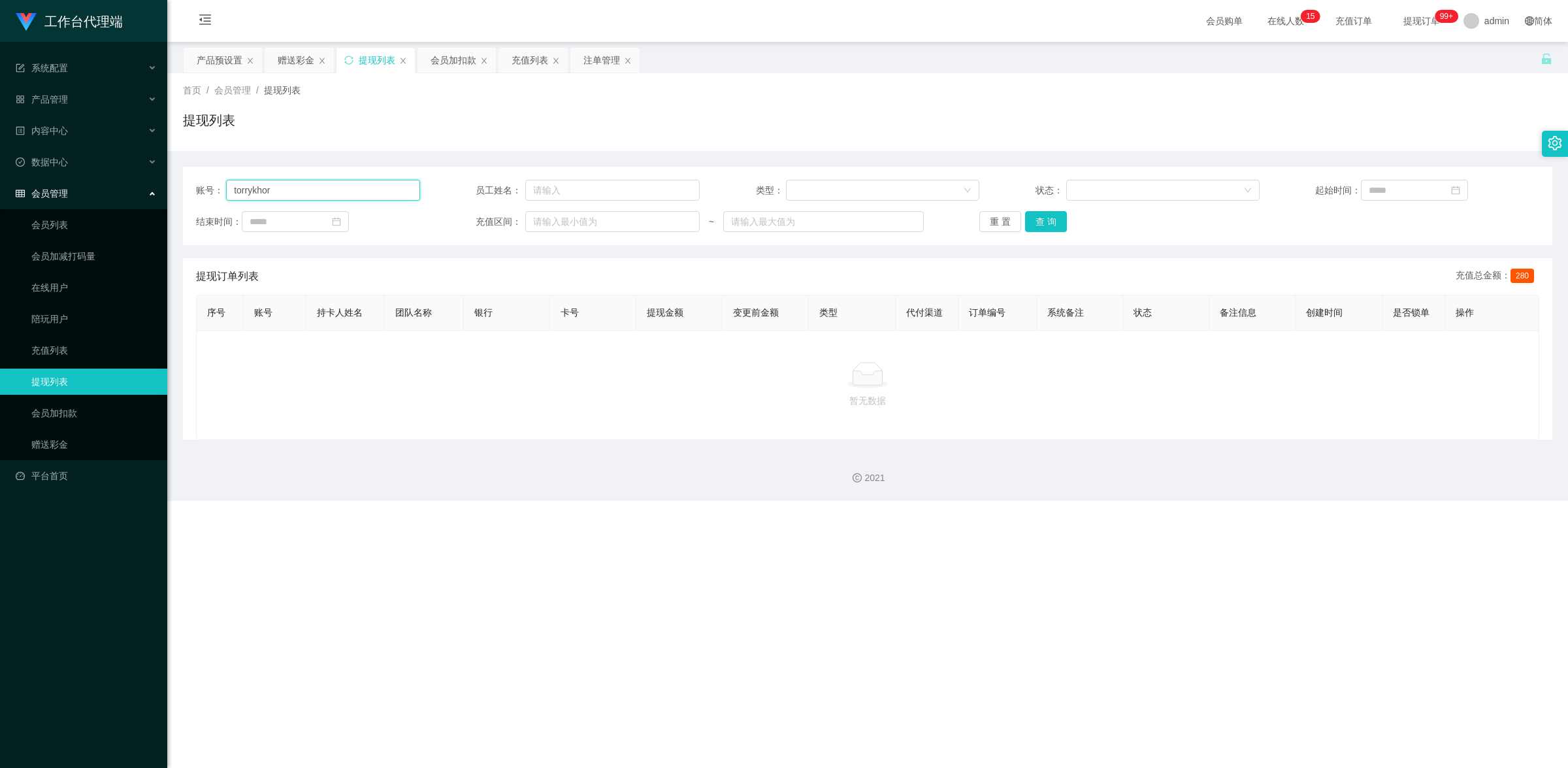
click at [314, 195] on input "torrykhor" at bounding box center [323, 190] width 194 height 21
click at [1047, 220] on button "查 询" at bounding box center [1046, 221] width 42 height 21
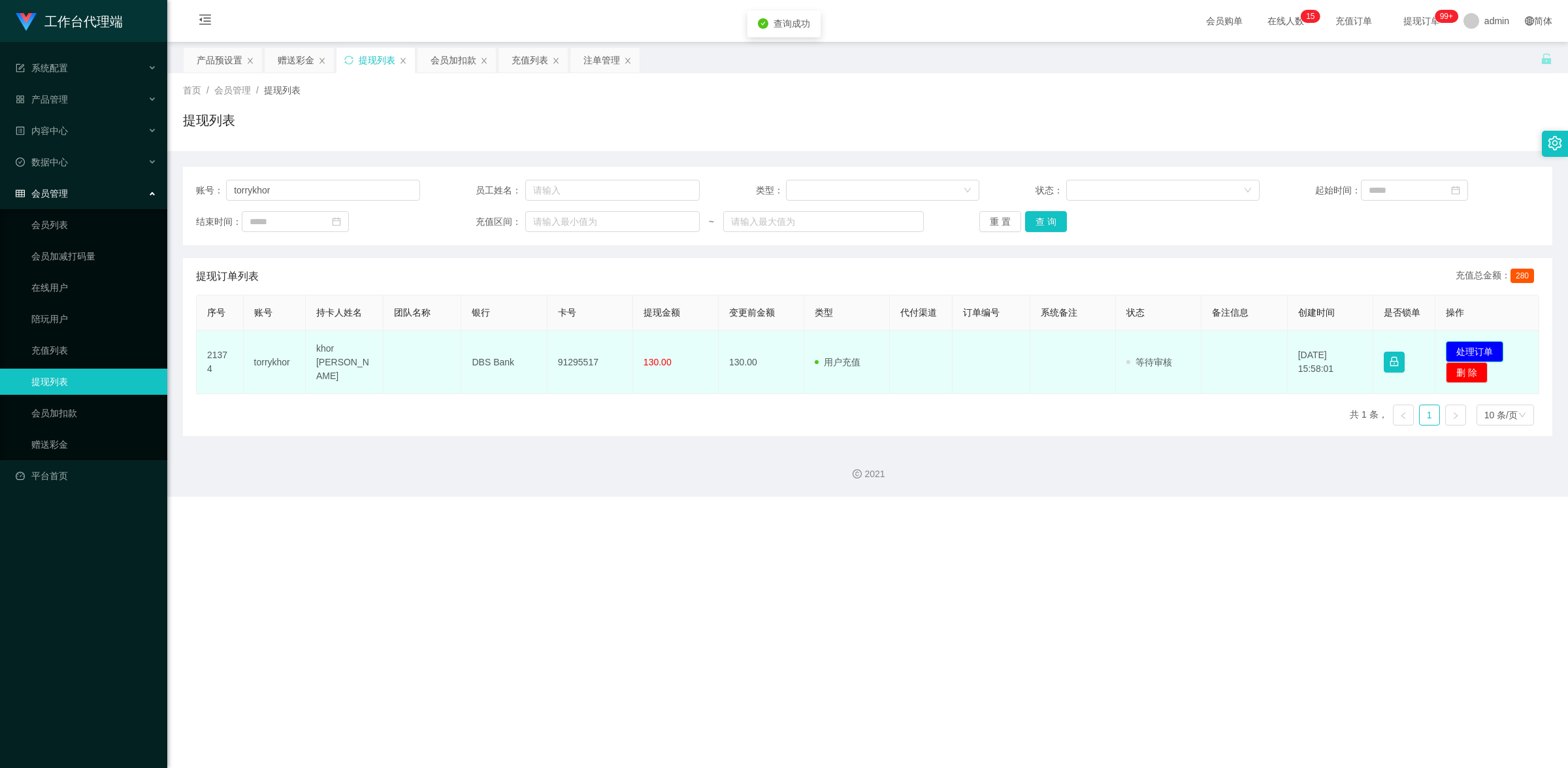
click at [1468, 351] on button "处理订单" at bounding box center [1475, 351] width 57 height 21
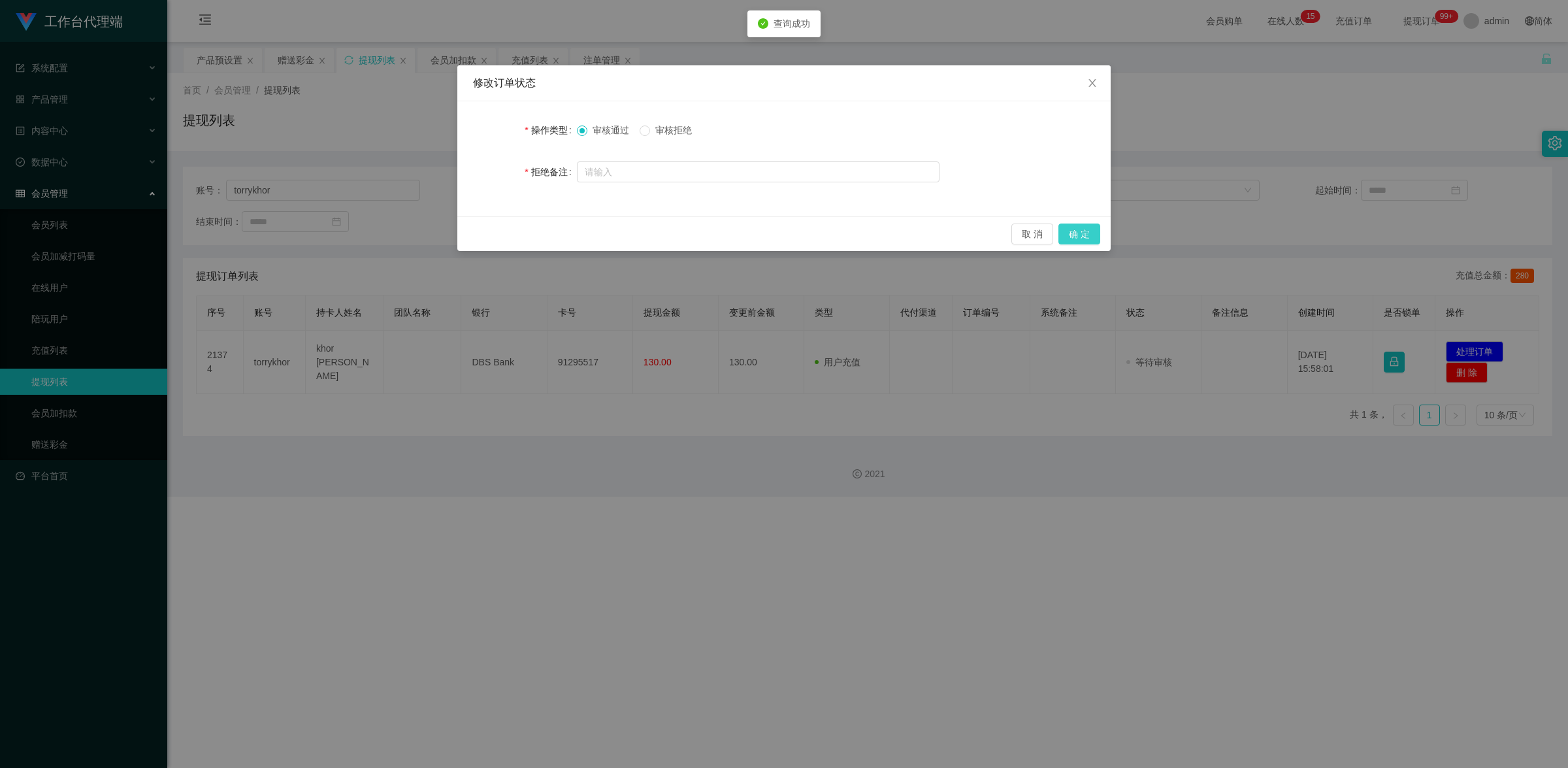
drag, startPoint x: 1086, startPoint y: 234, endPoint x: 1165, endPoint y: 181, distance: 95.1
click at [1087, 233] on button "确 定" at bounding box center [1079, 234] width 42 height 21
